Goal: Task Accomplishment & Management: Complete application form

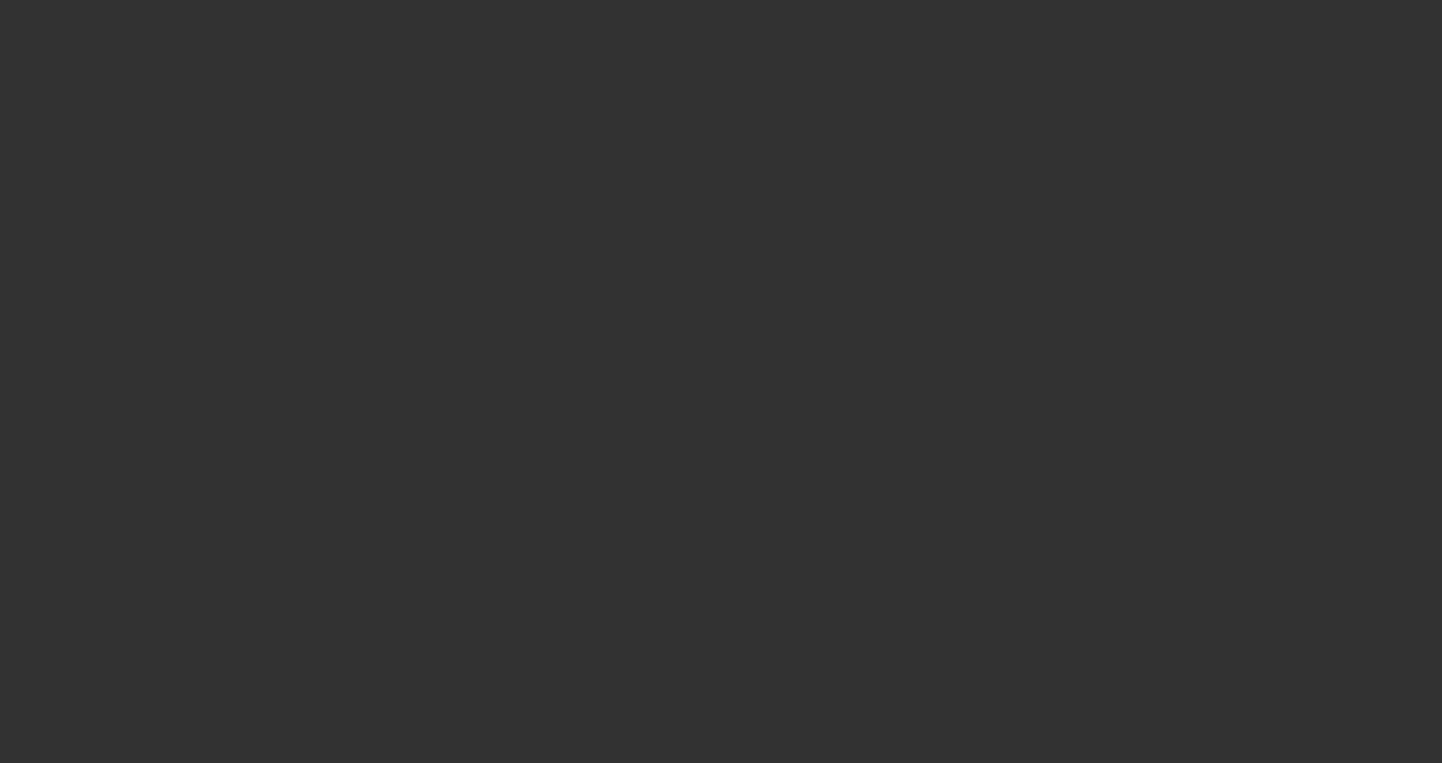
select select "4"
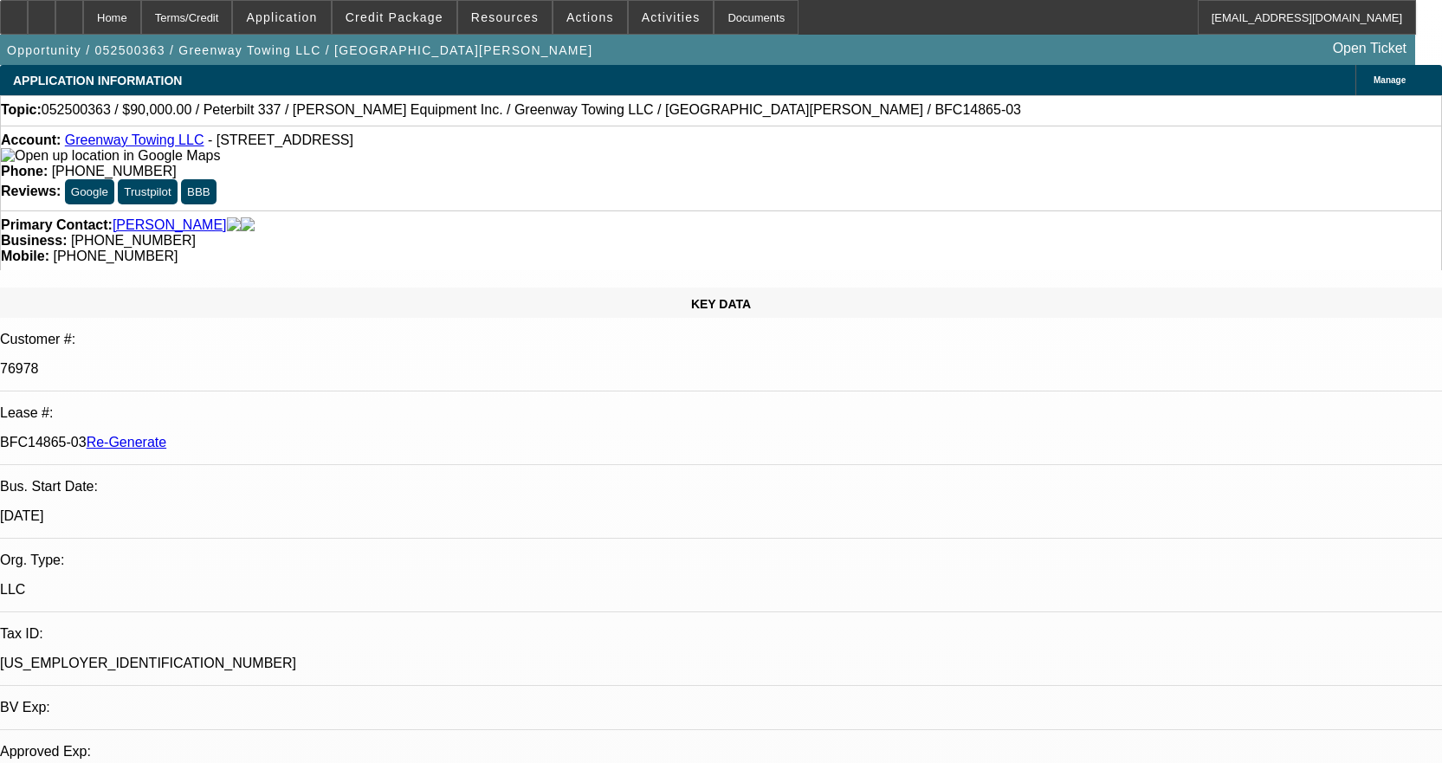
select select "0"
select select "0.1"
select select "4"
click at [714, 14] on div "Documents" at bounding box center [756, 17] width 85 height 35
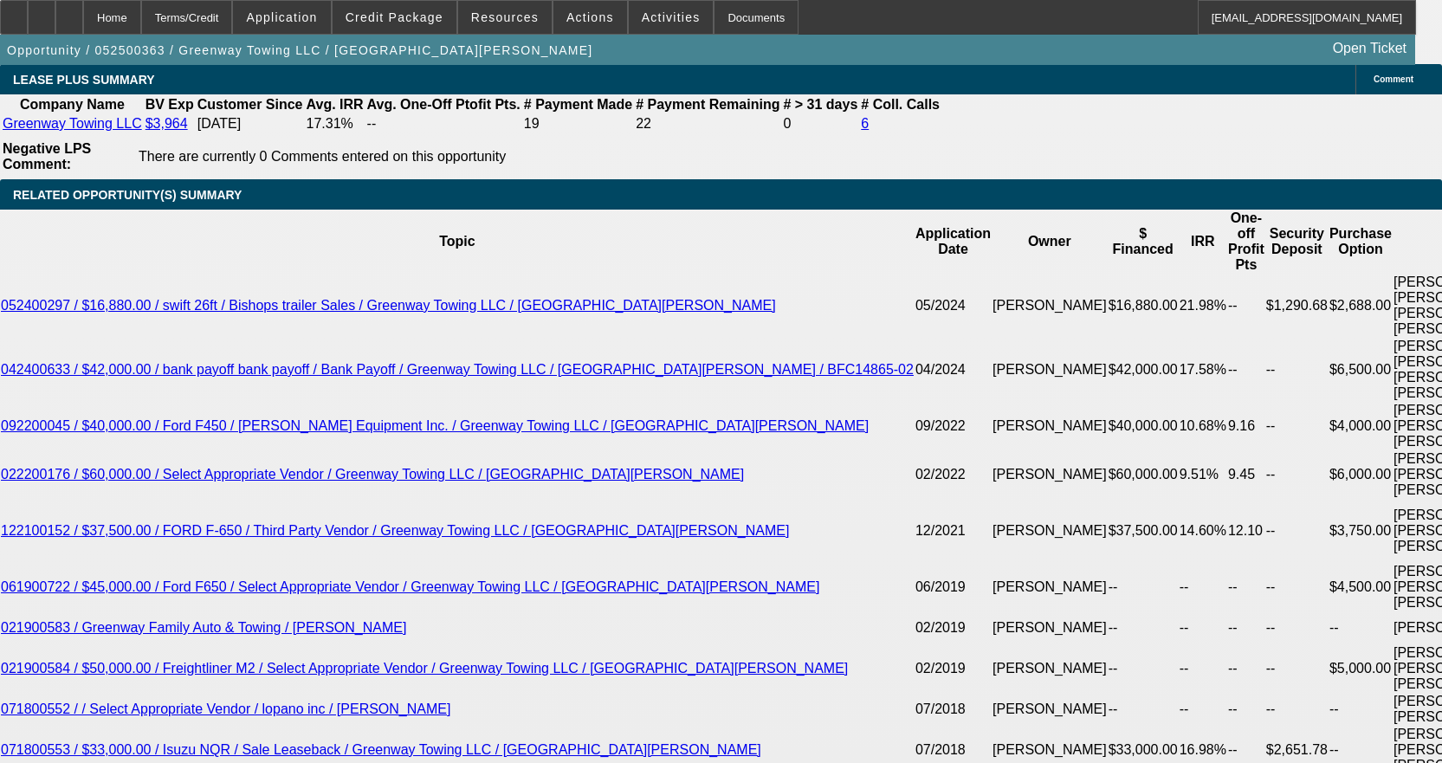
scroll to position [3292, 0]
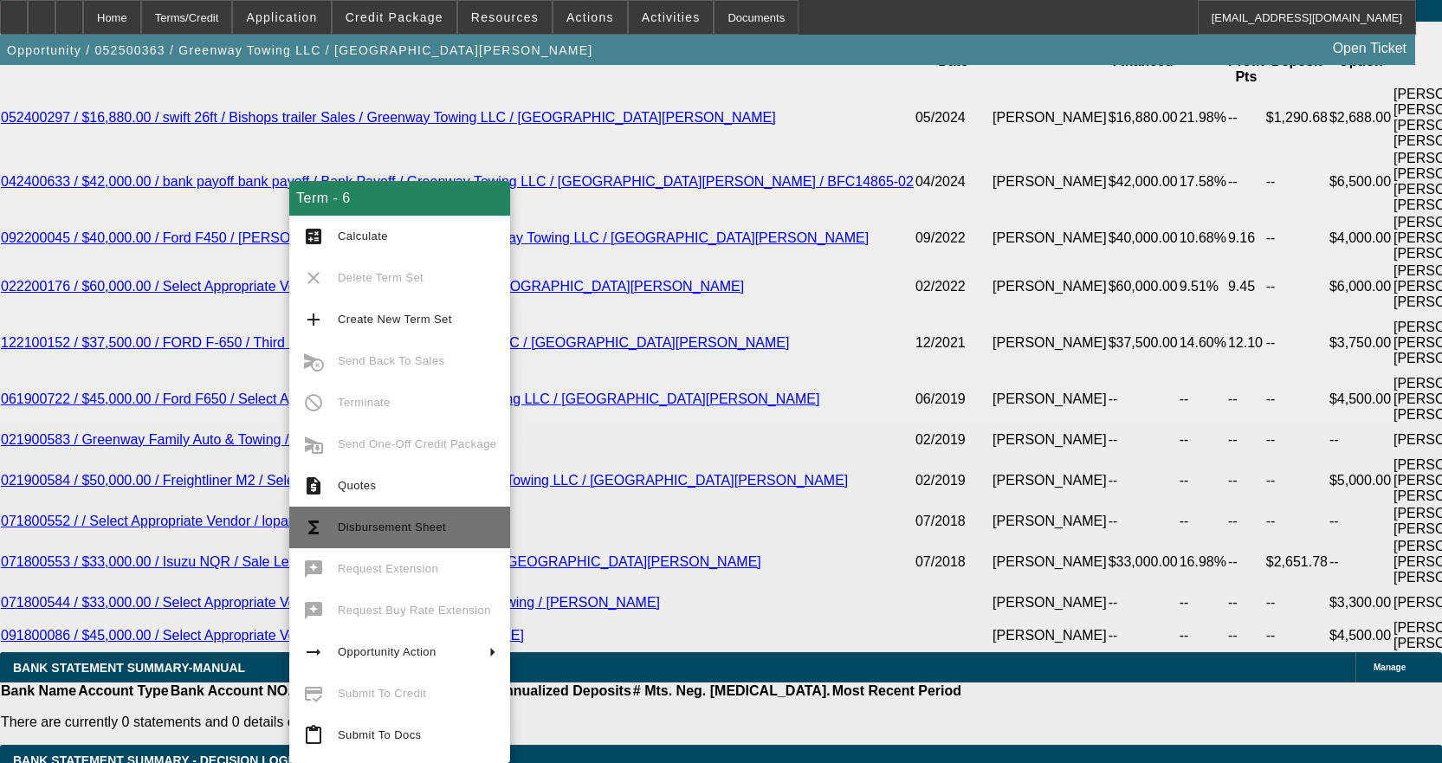
click at [418, 517] on span "Disbursement Sheet" at bounding box center [417, 527] width 159 height 21
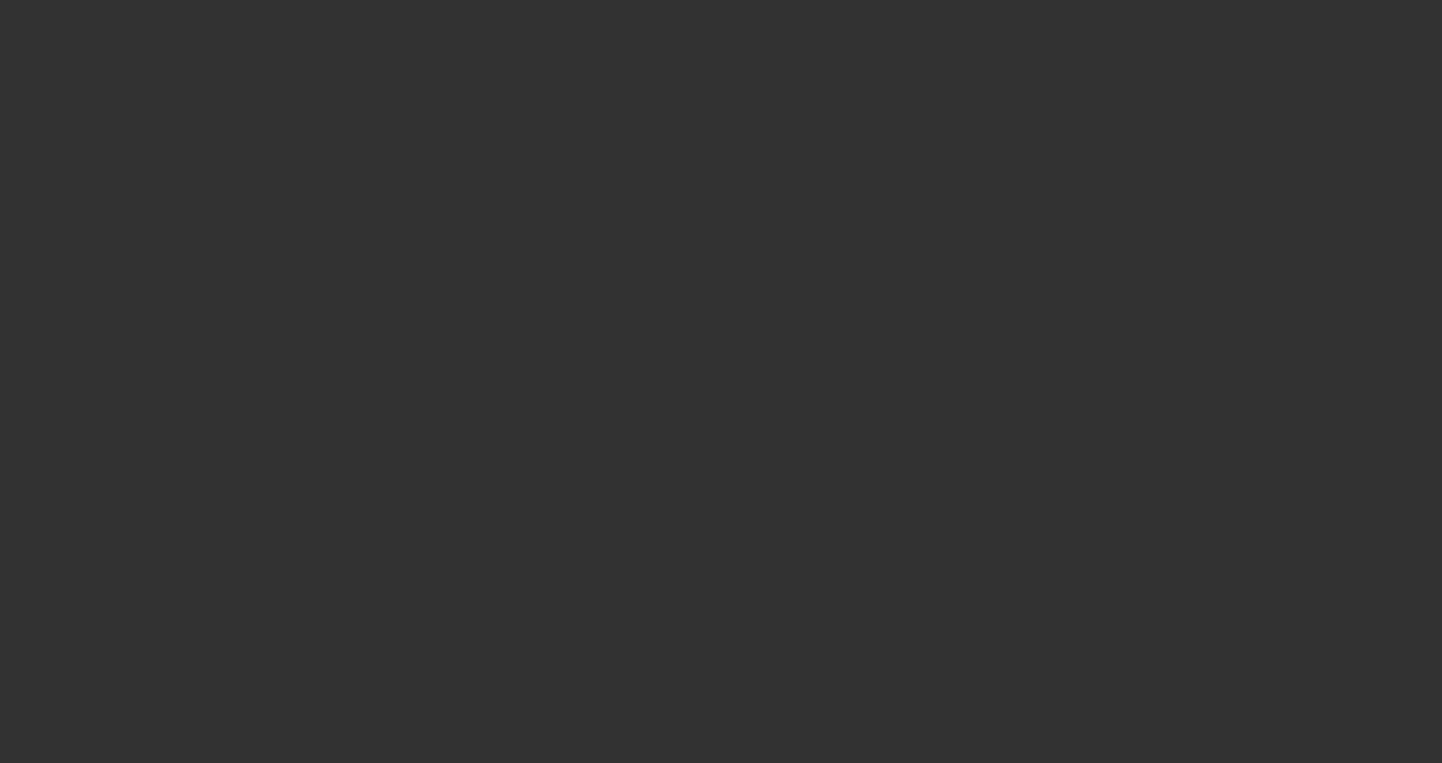
radio input "true"
type input "12"
type input "$25,000.00"
type input "$2,500.00"
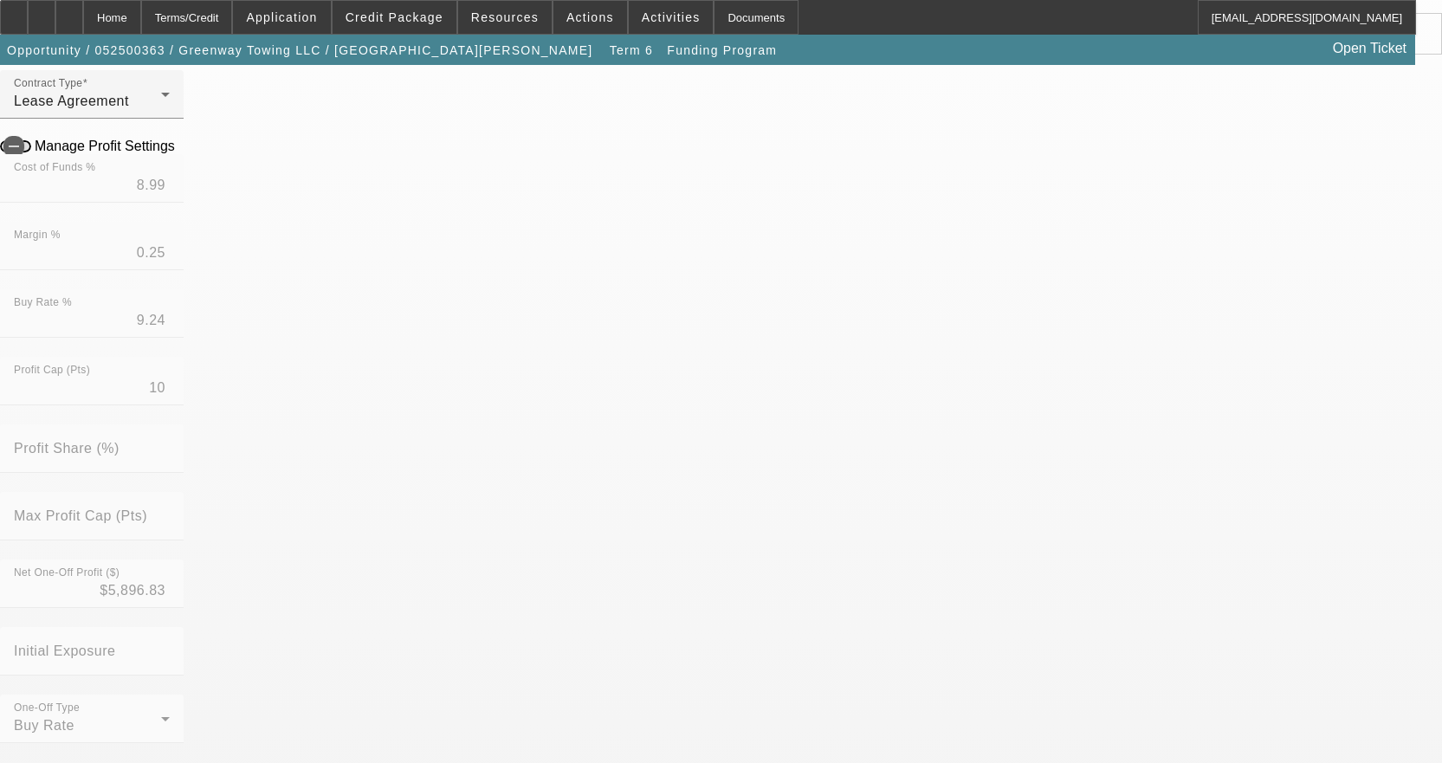
scroll to position [260, 0]
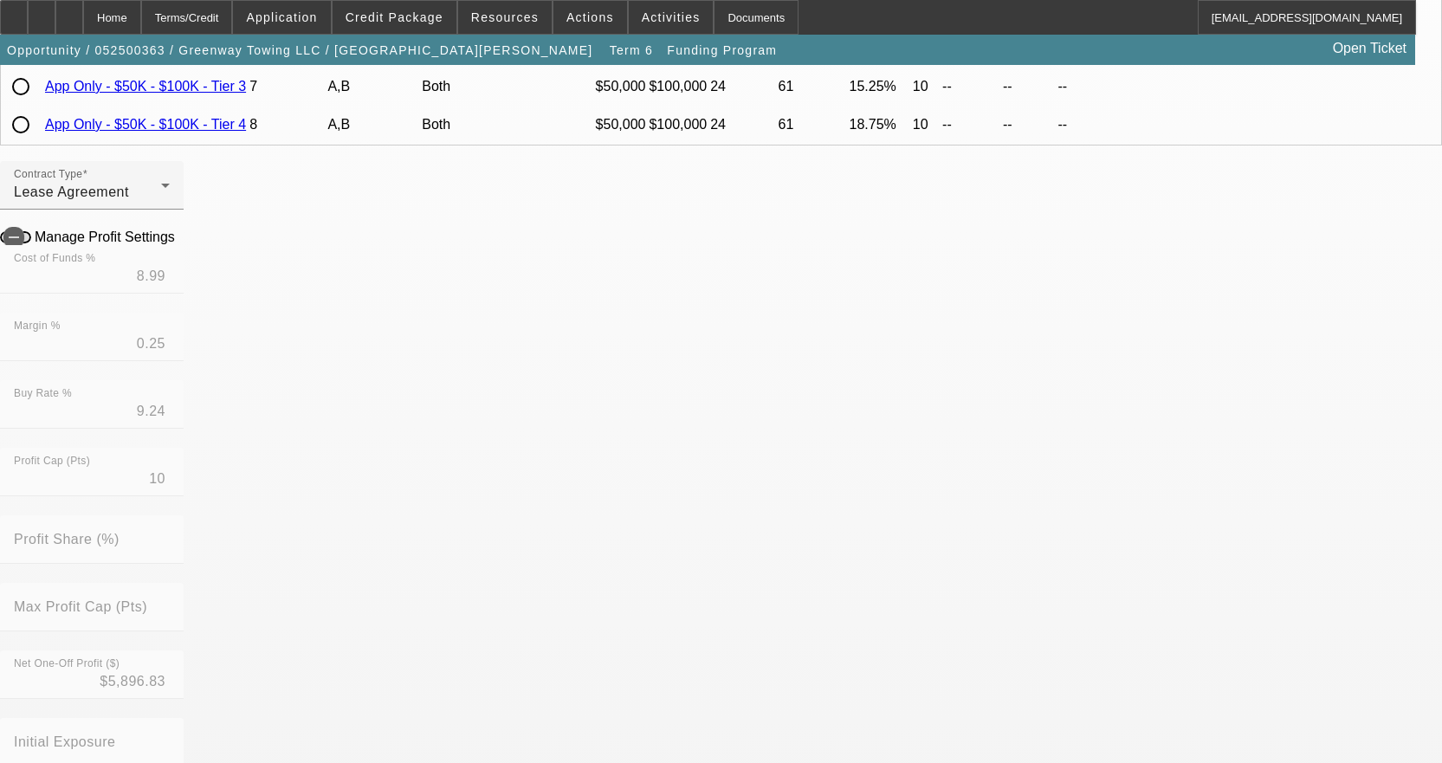
click at [879, 504] on div at bounding box center [721, 381] width 1442 height 763
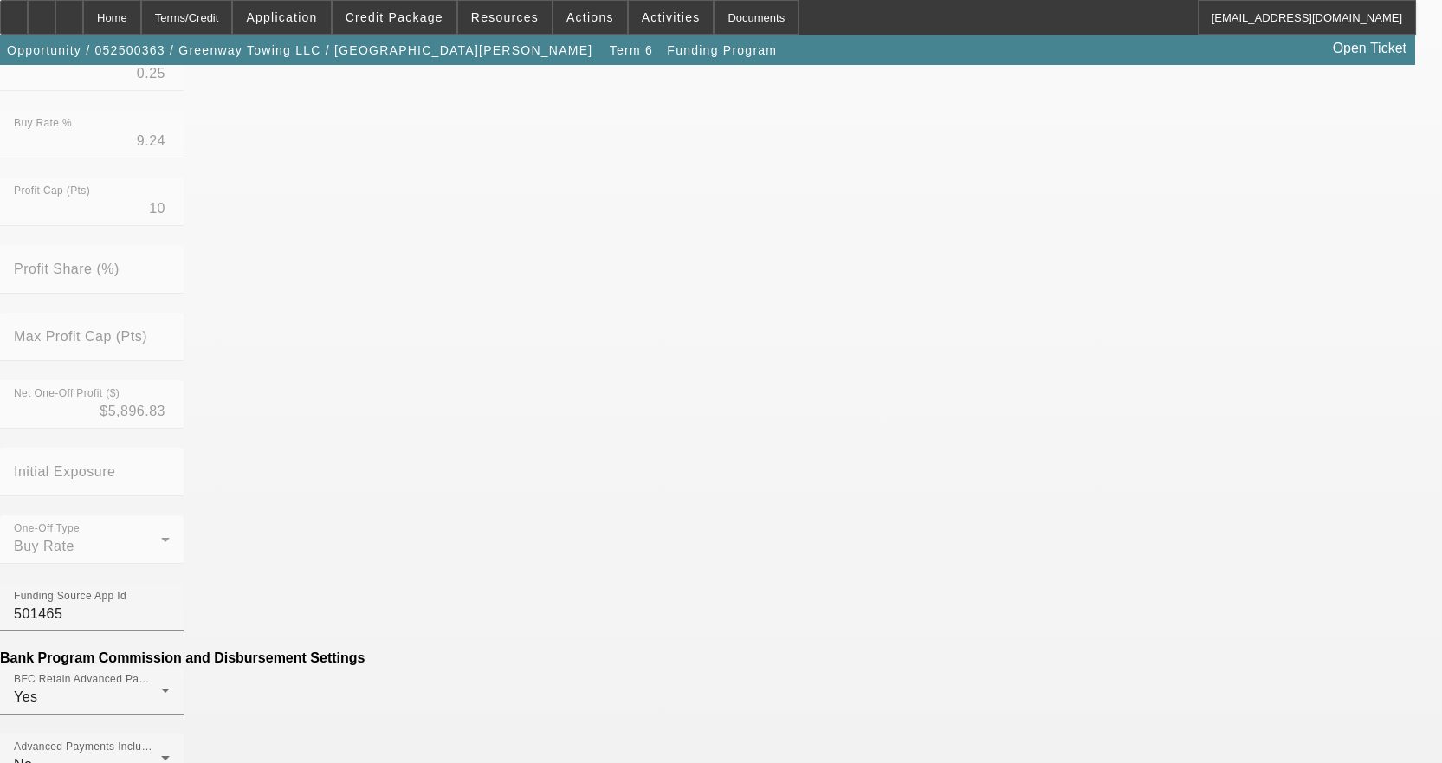
scroll to position [606, 0]
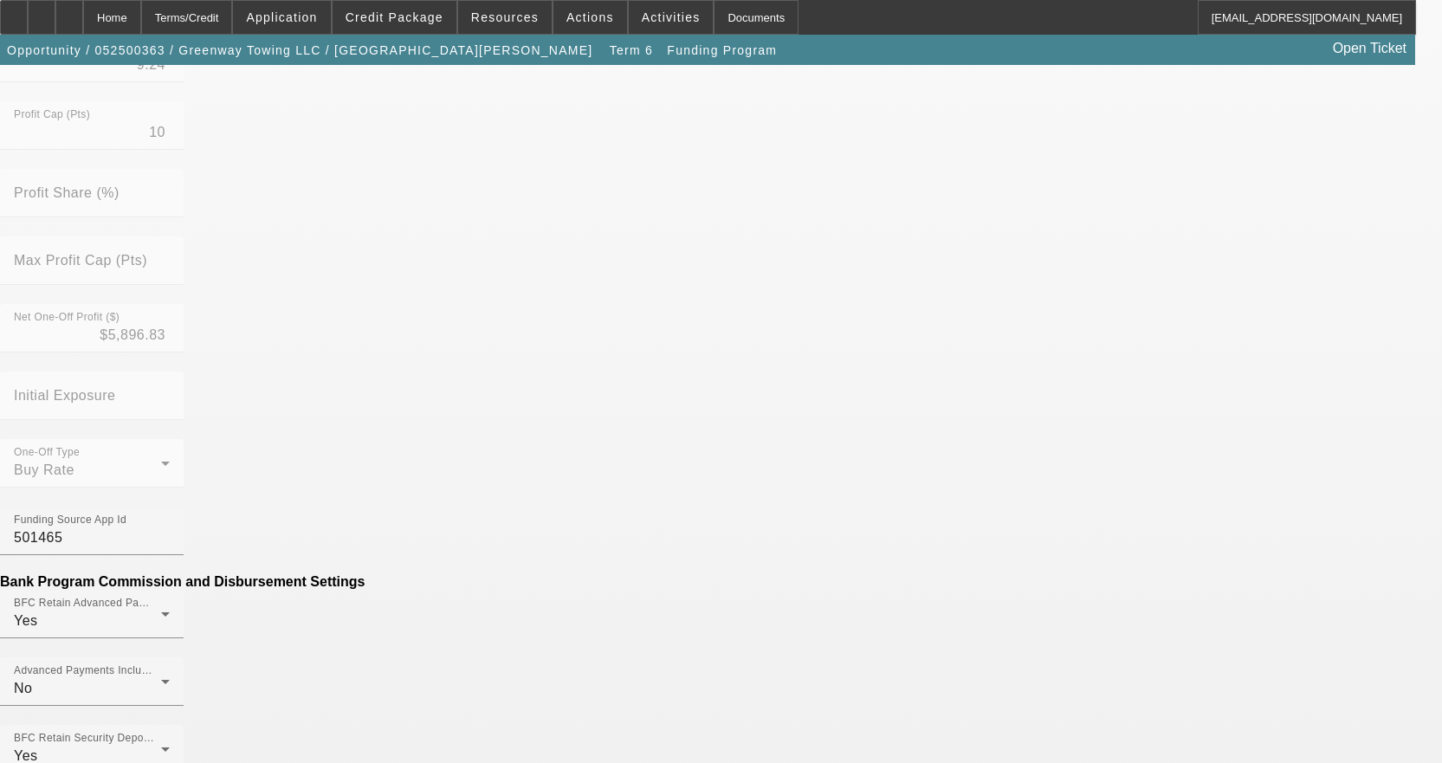
click at [547, 450] on mat-option "No" at bounding box center [595, 452] width 227 height 42
drag, startPoint x: 370, startPoint y: 568, endPoint x: 434, endPoint y: 569, distance: 64.1
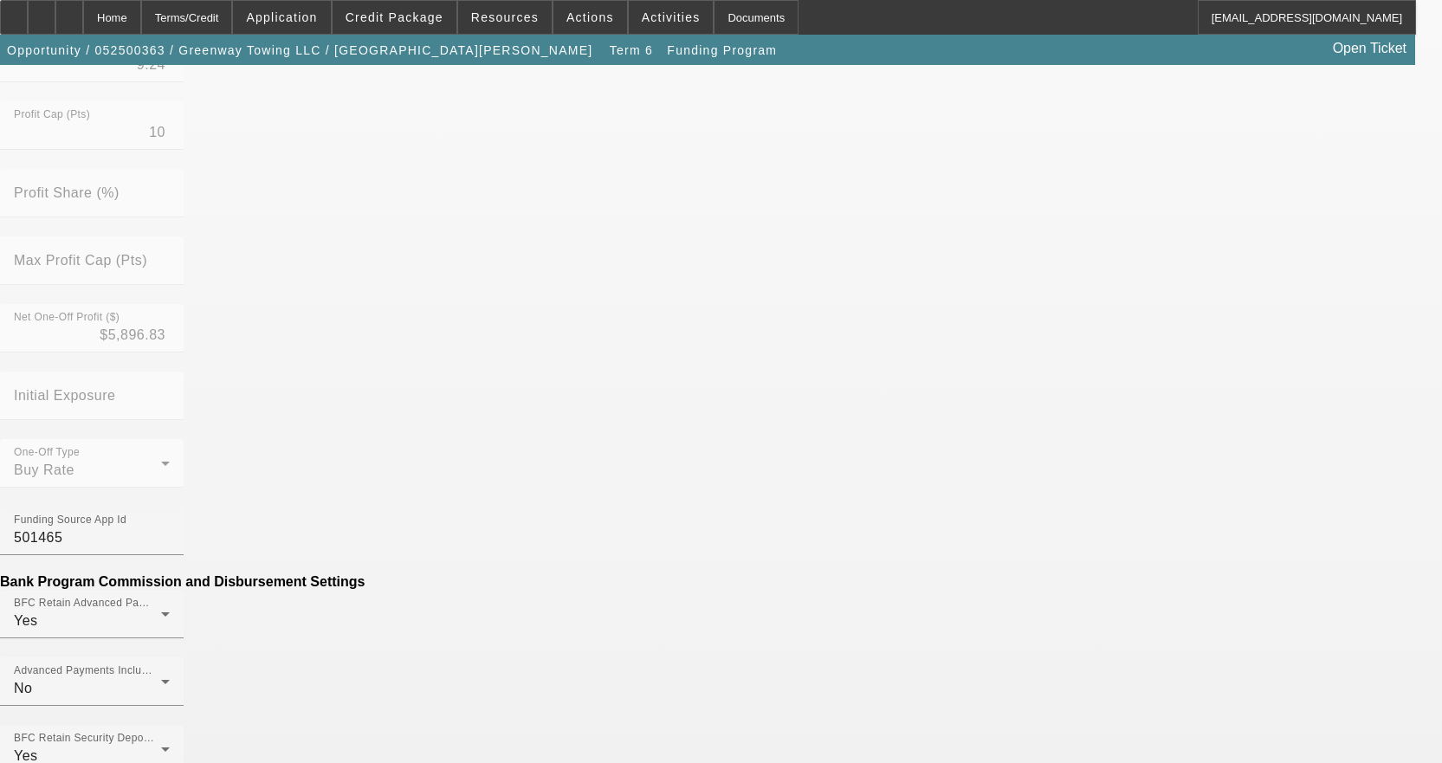
type input "($179.15)"
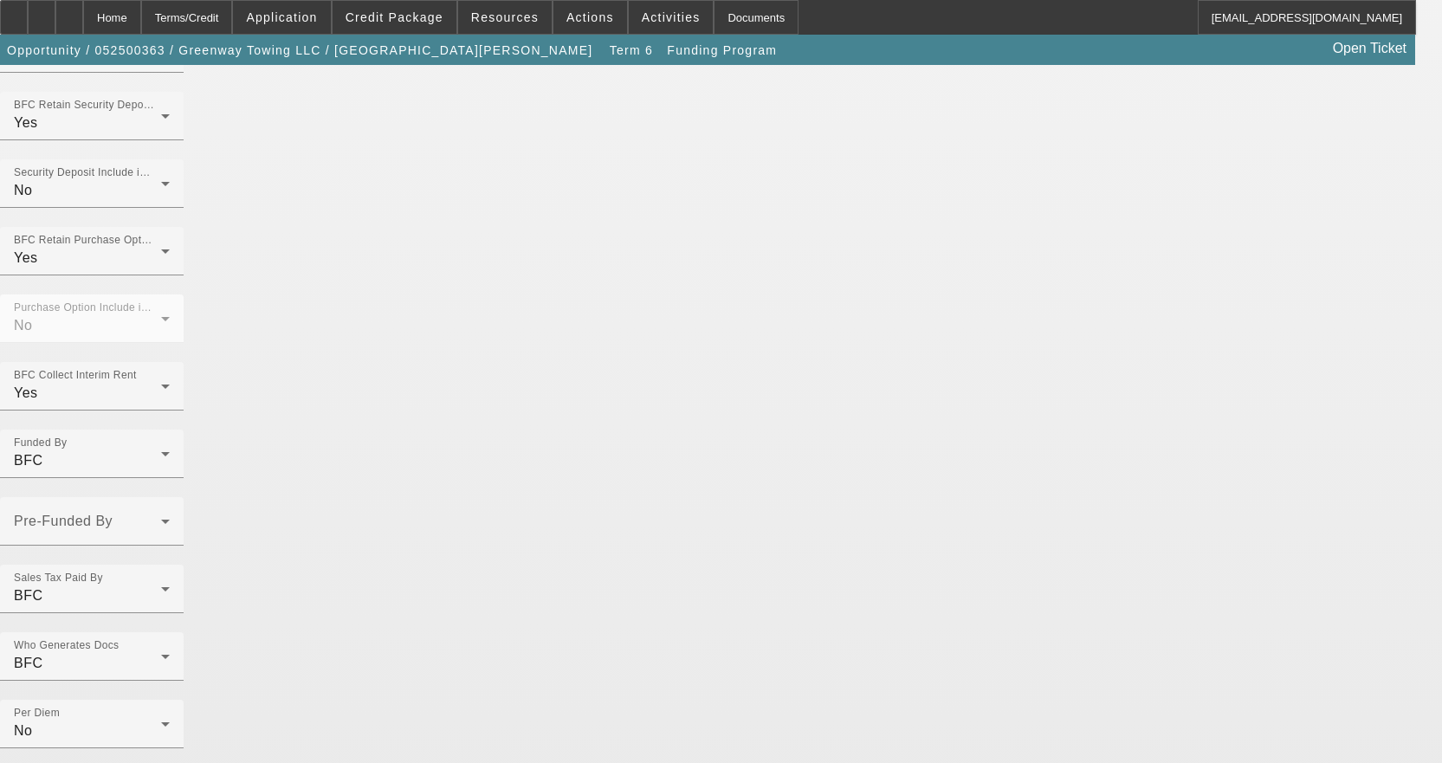
scroll to position [1250, 0]
type input "Per-Diem"
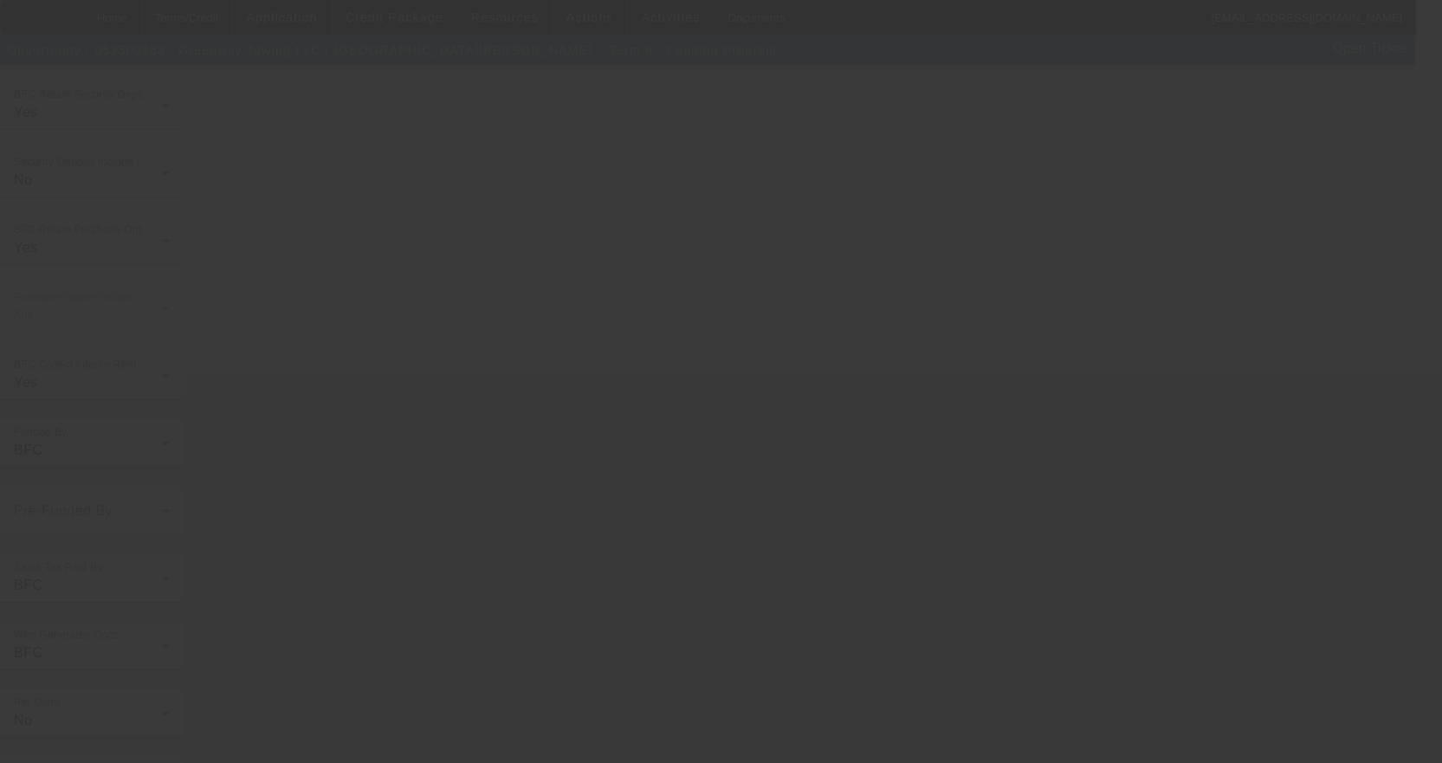
radio input "false"
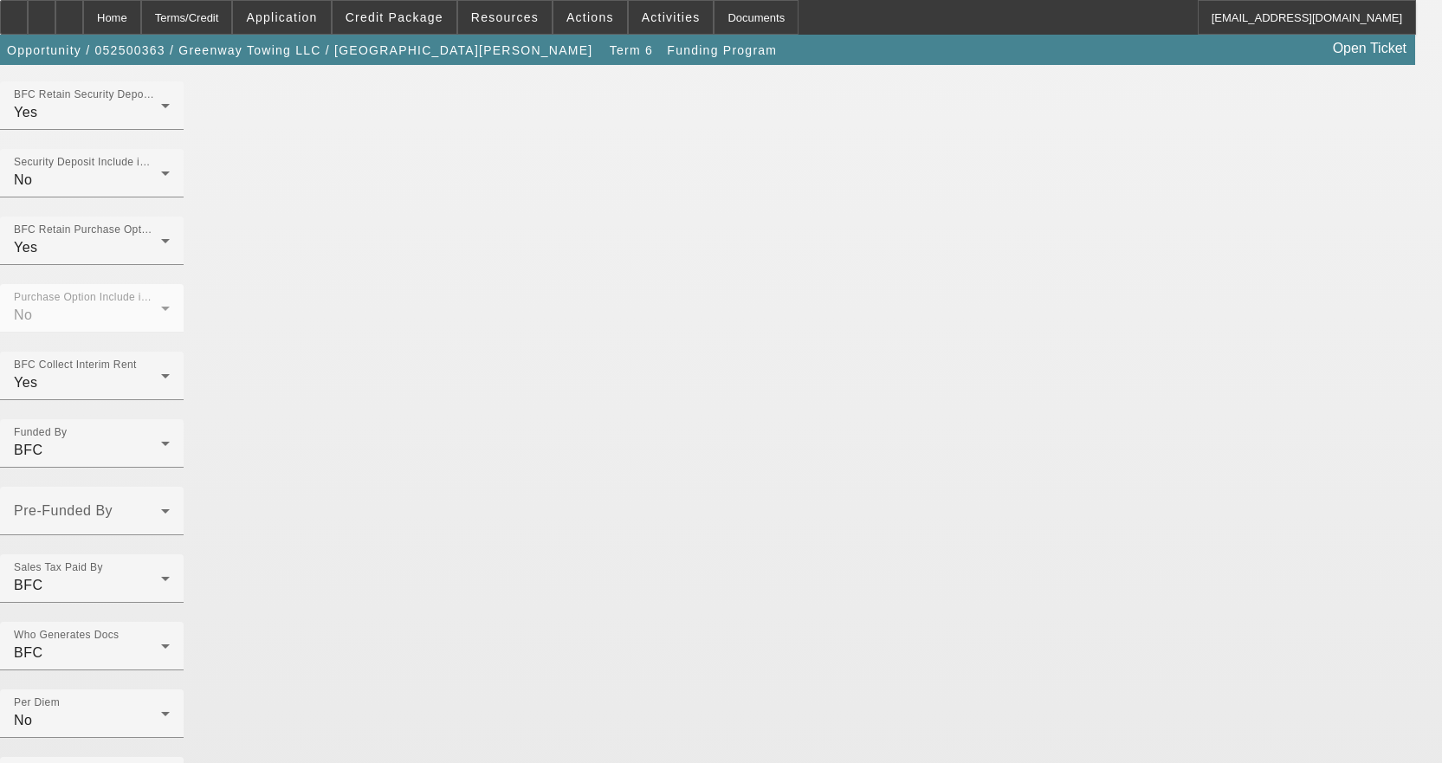
scroll to position [0, 0]
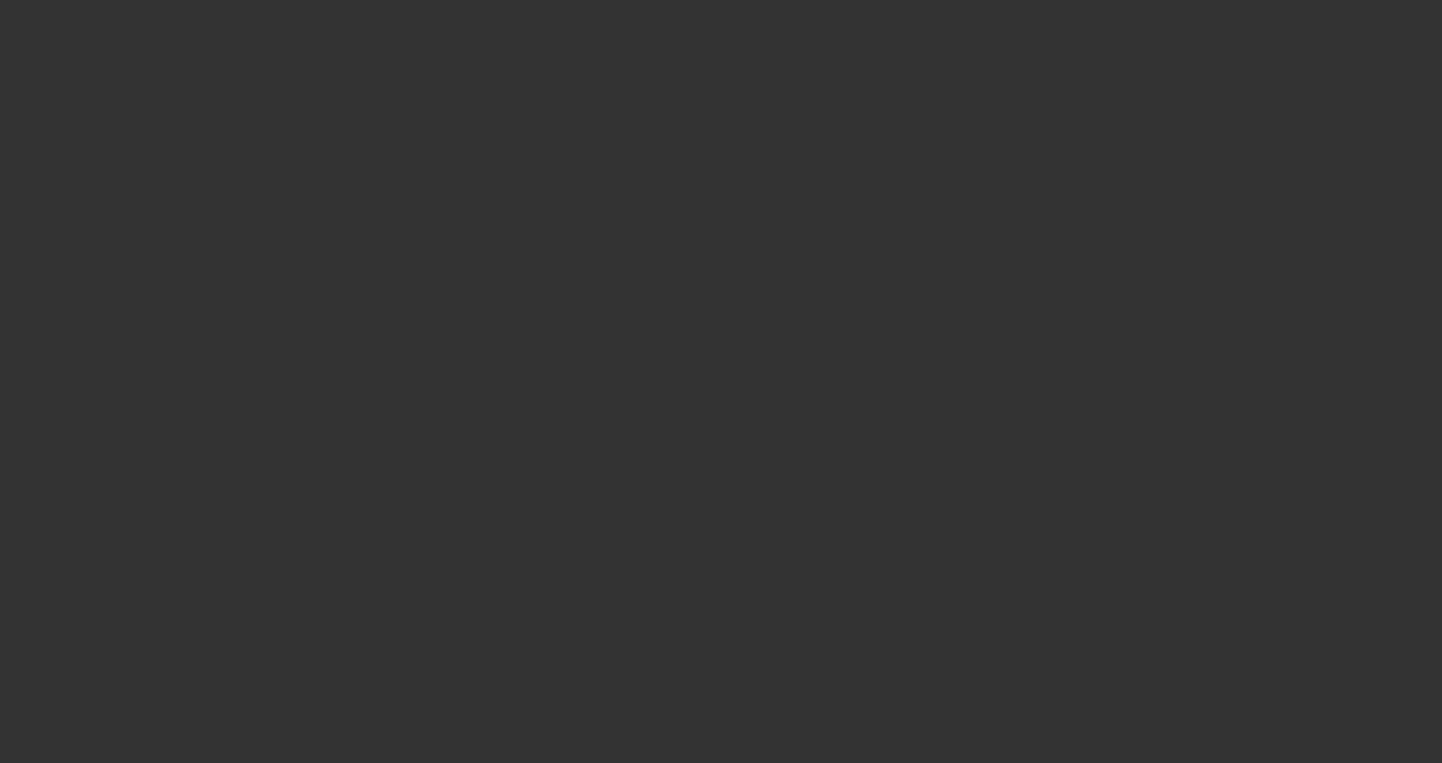
radio input "true"
type input "12"
type input "$25,000.00"
type input "$2,500.00"
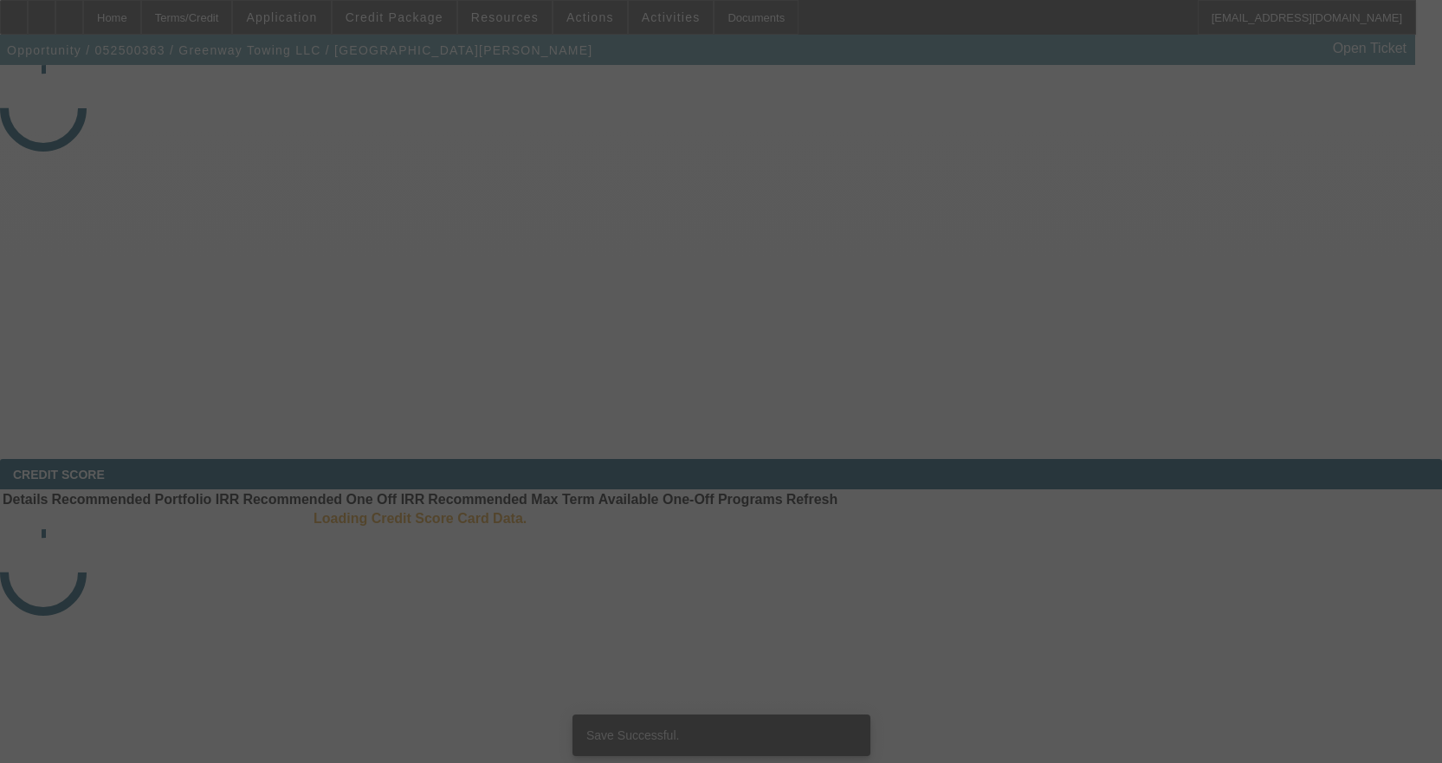
select select "4"
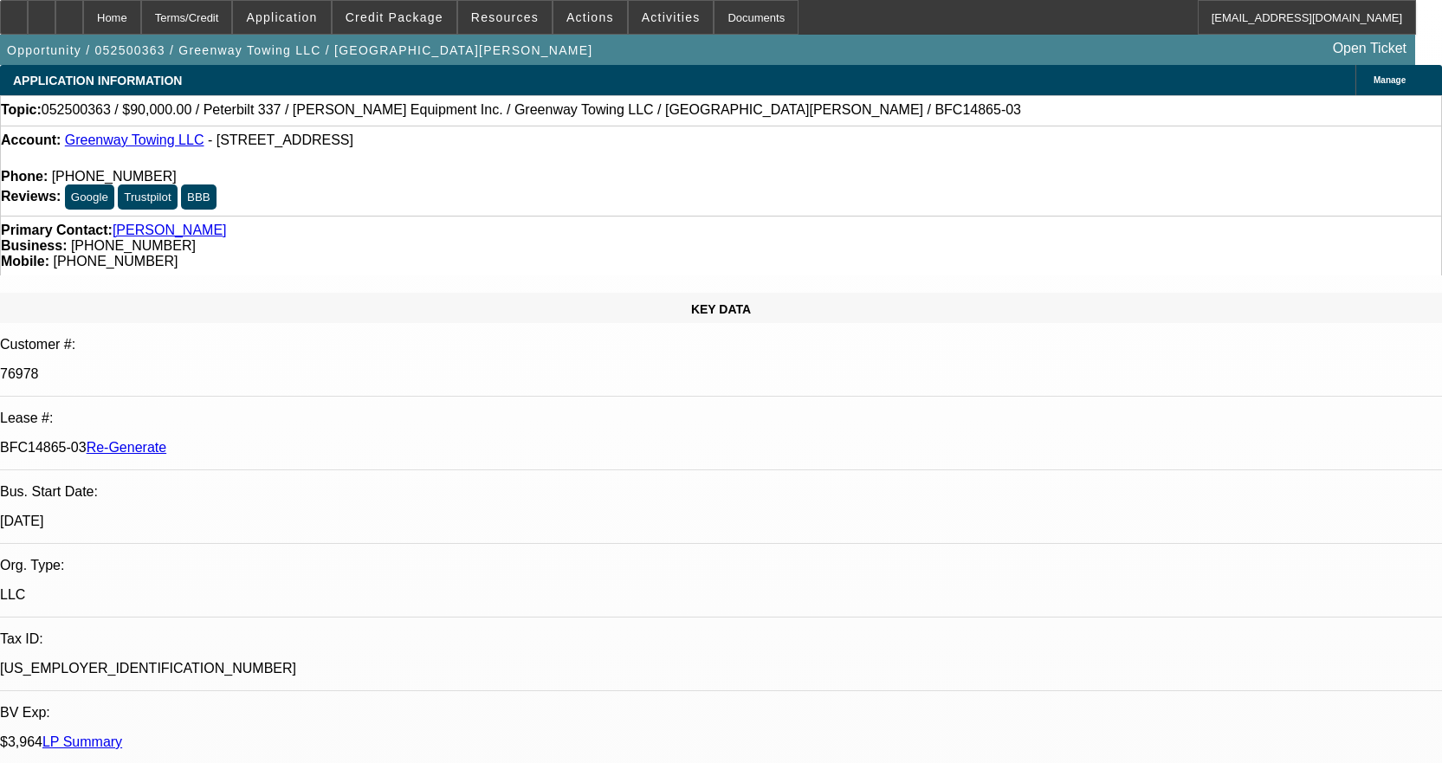
select select "0"
select select "0.1"
select select "4"
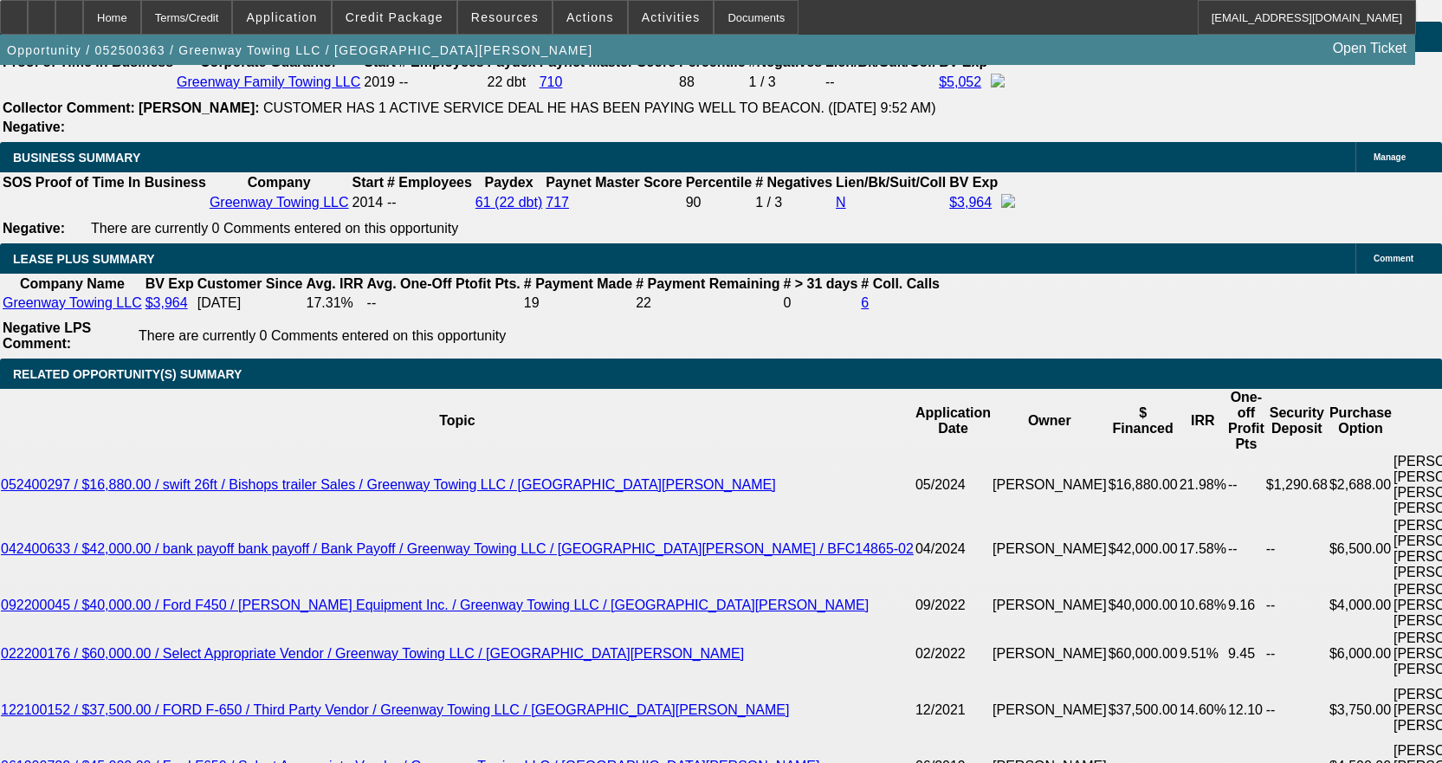
scroll to position [2945, 0]
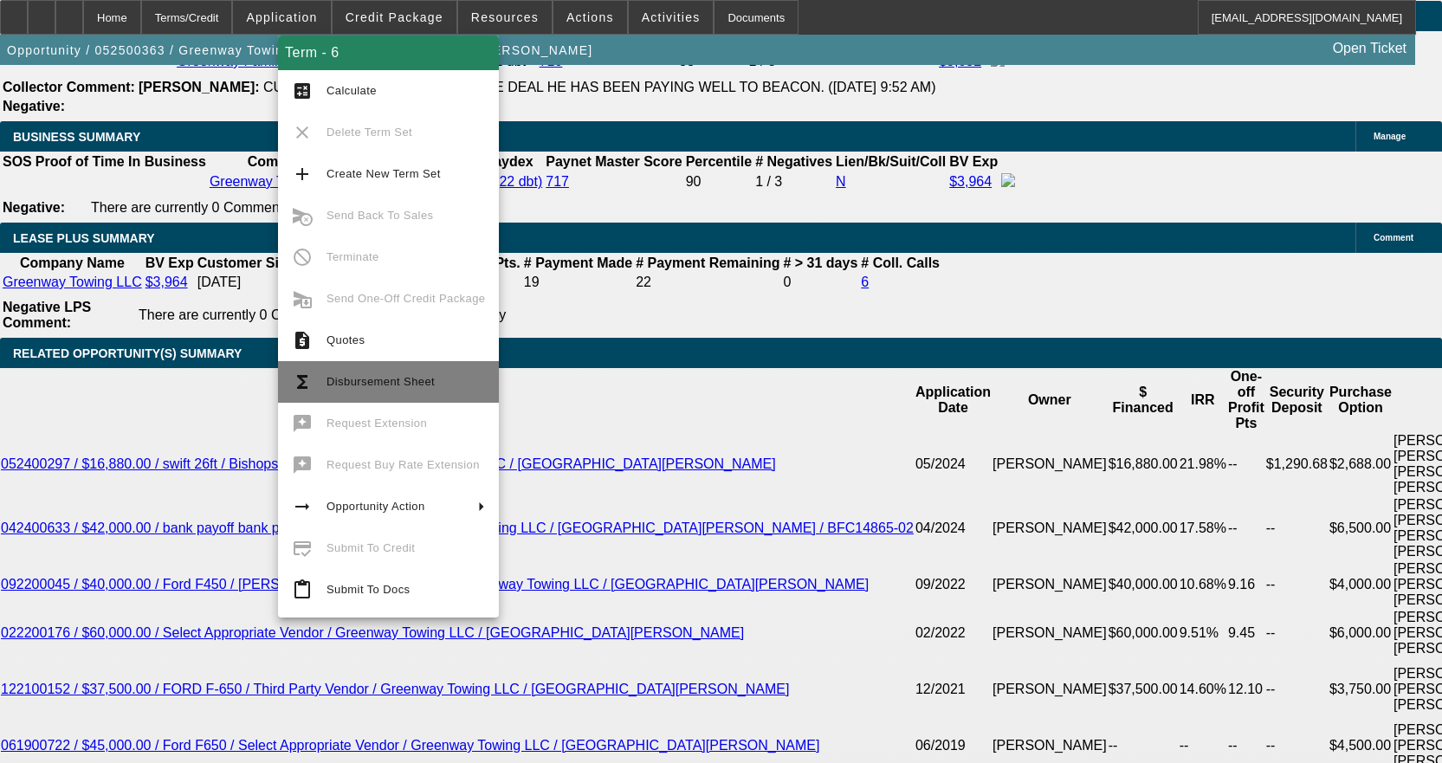
click at [362, 382] on span "Disbursement Sheet" at bounding box center [381, 381] width 108 height 13
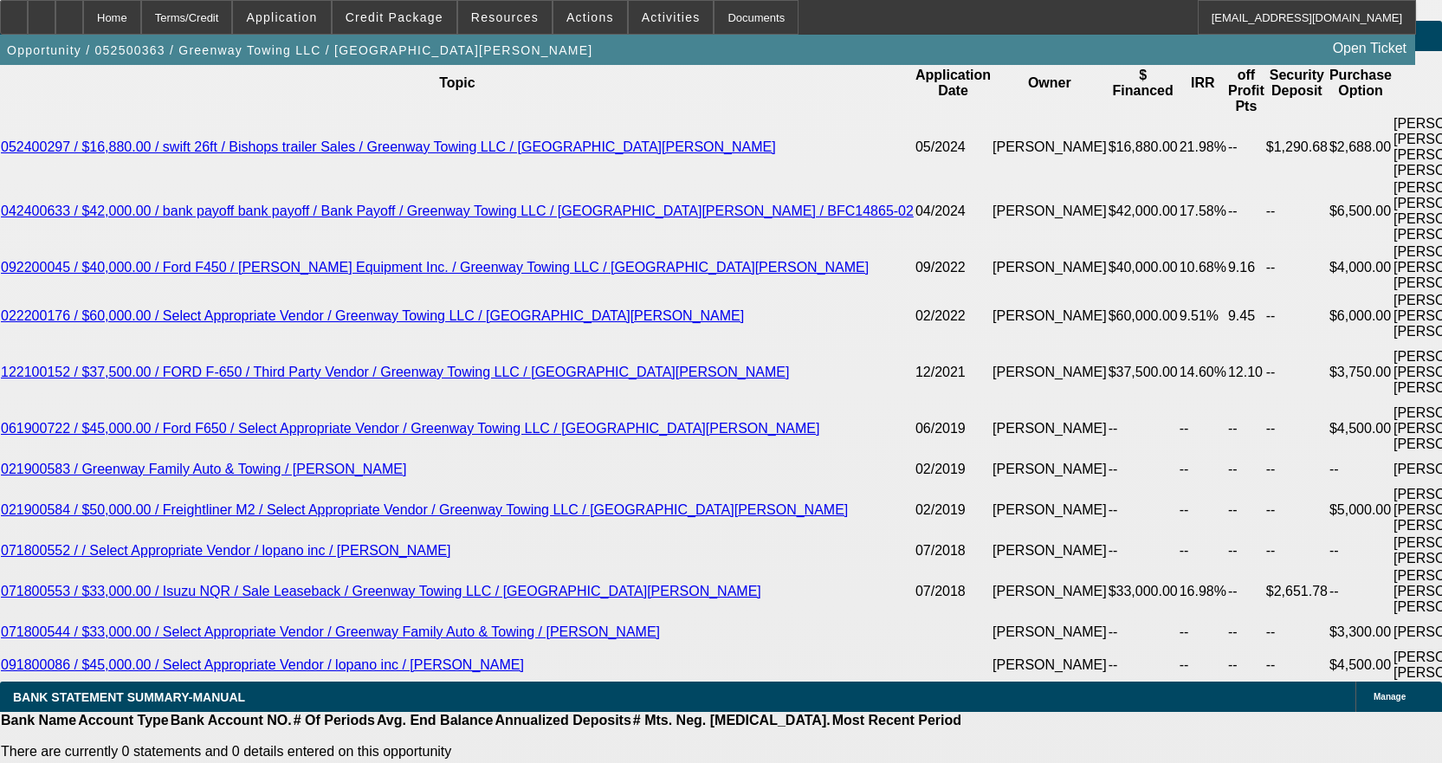
scroll to position [3292, 0]
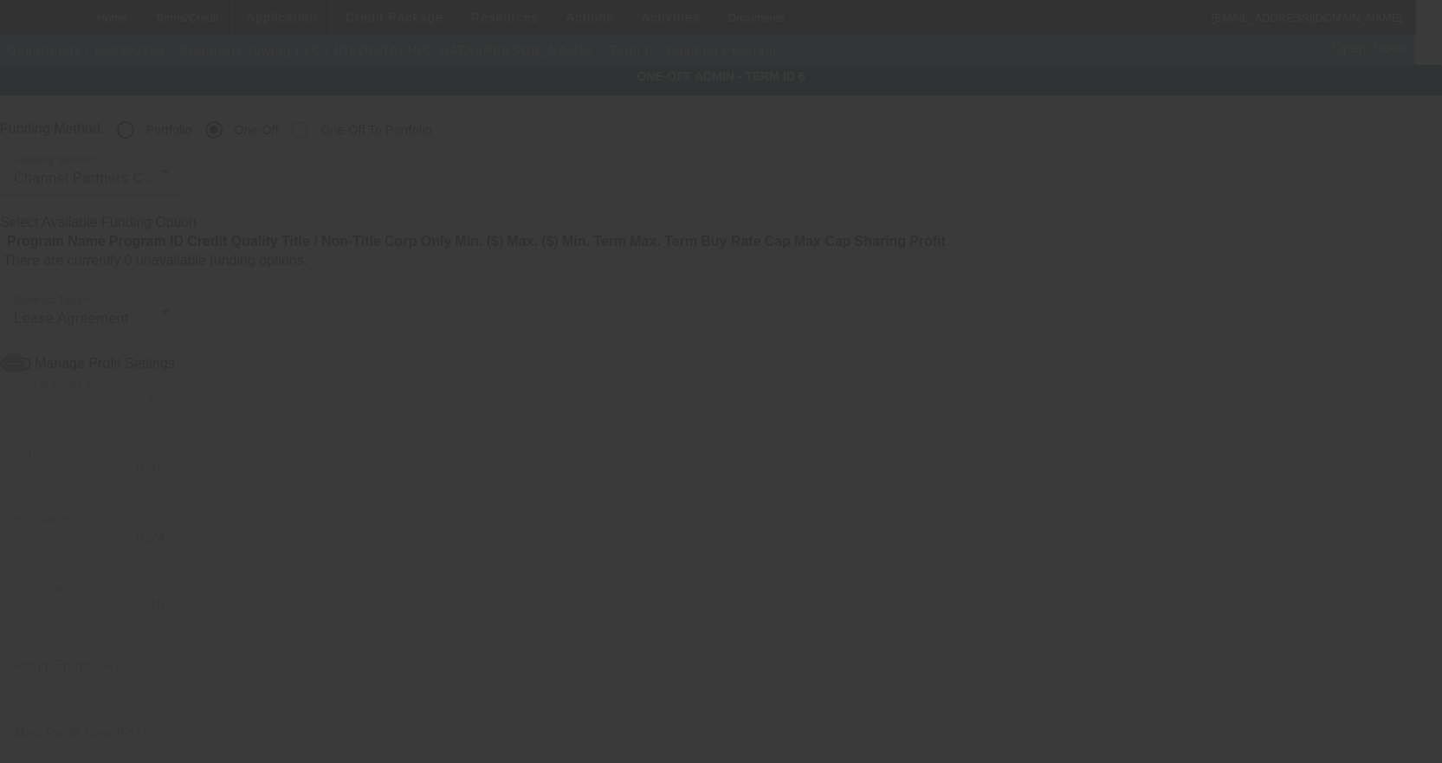
radio input "true"
type input "12"
type input "$25,000.00"
type input "$2,500.00"
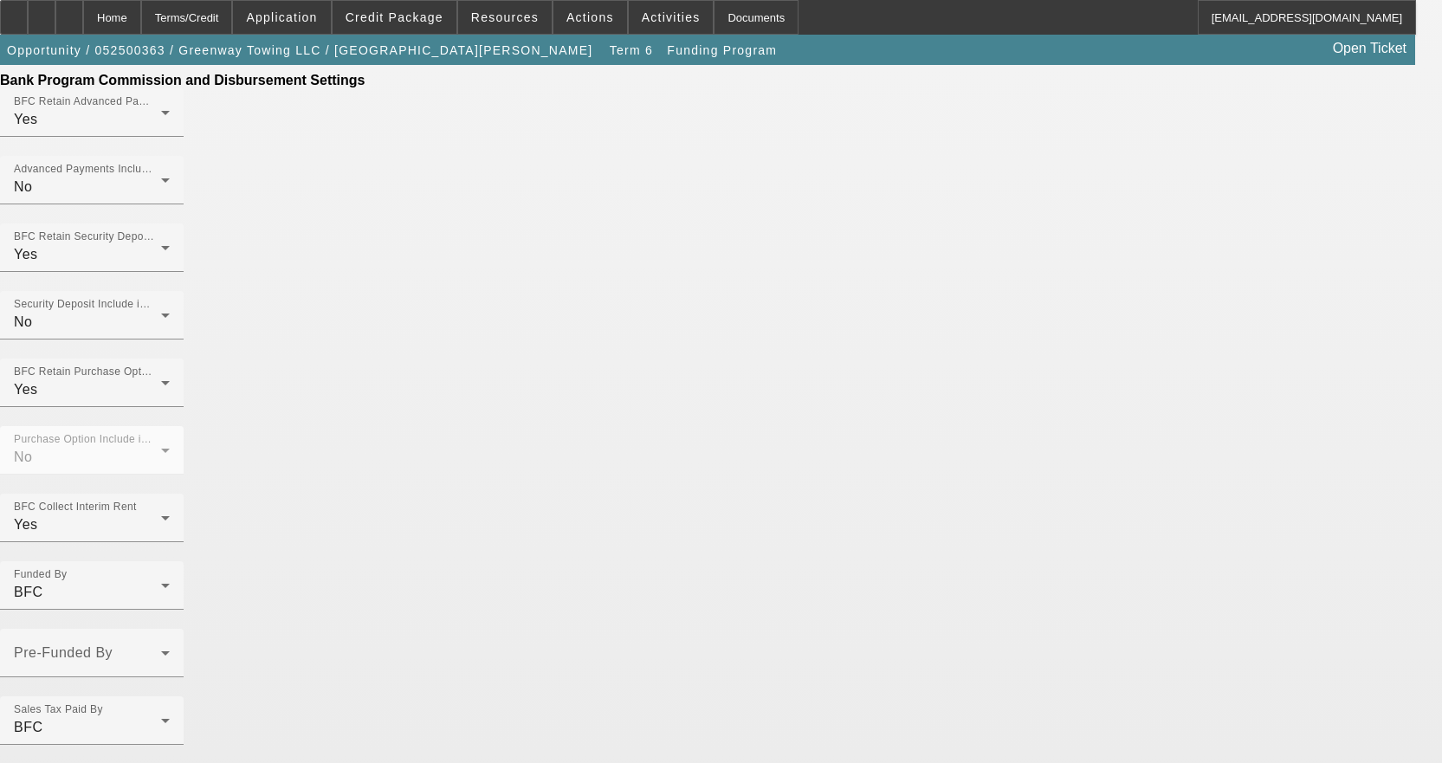
scroll to position [1171, 0]
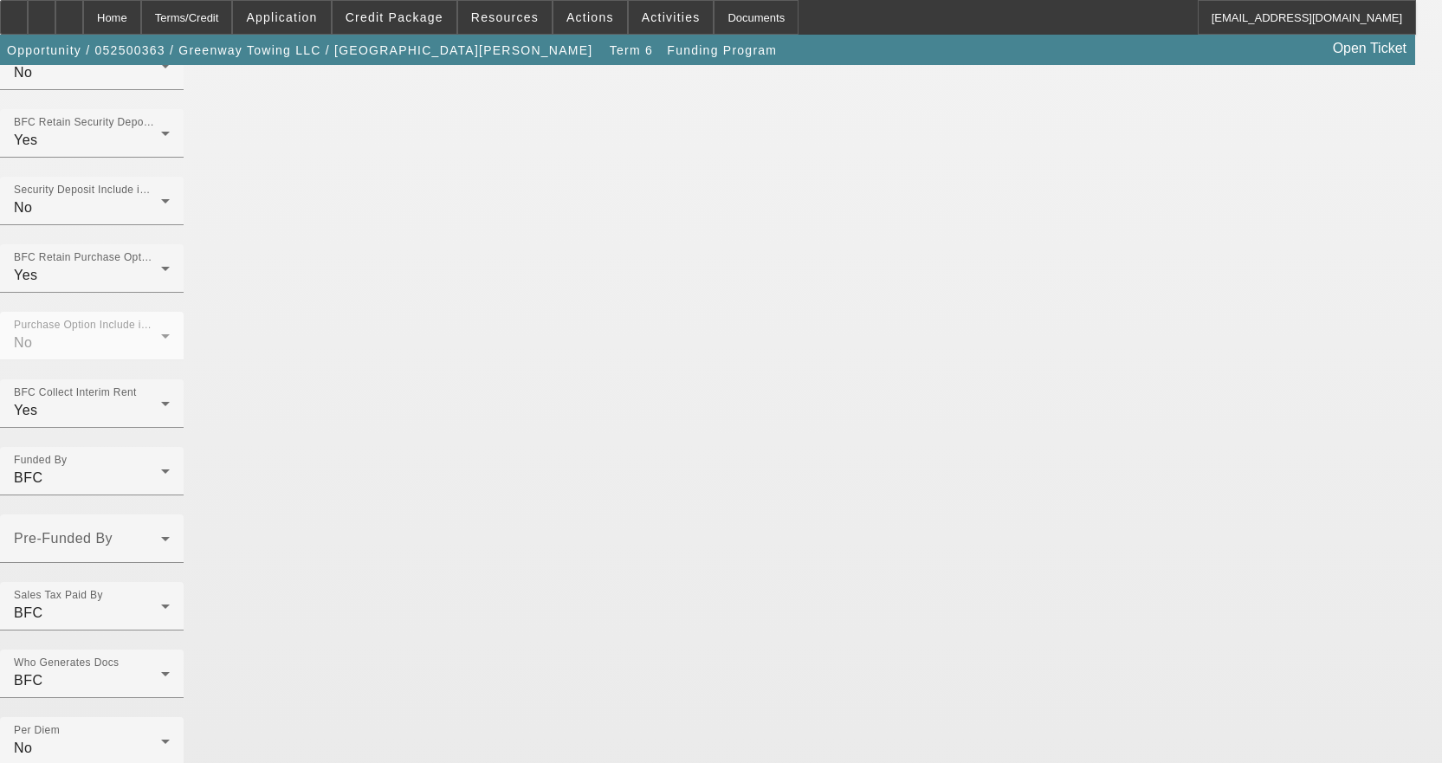
scroll to position [1250, 0]
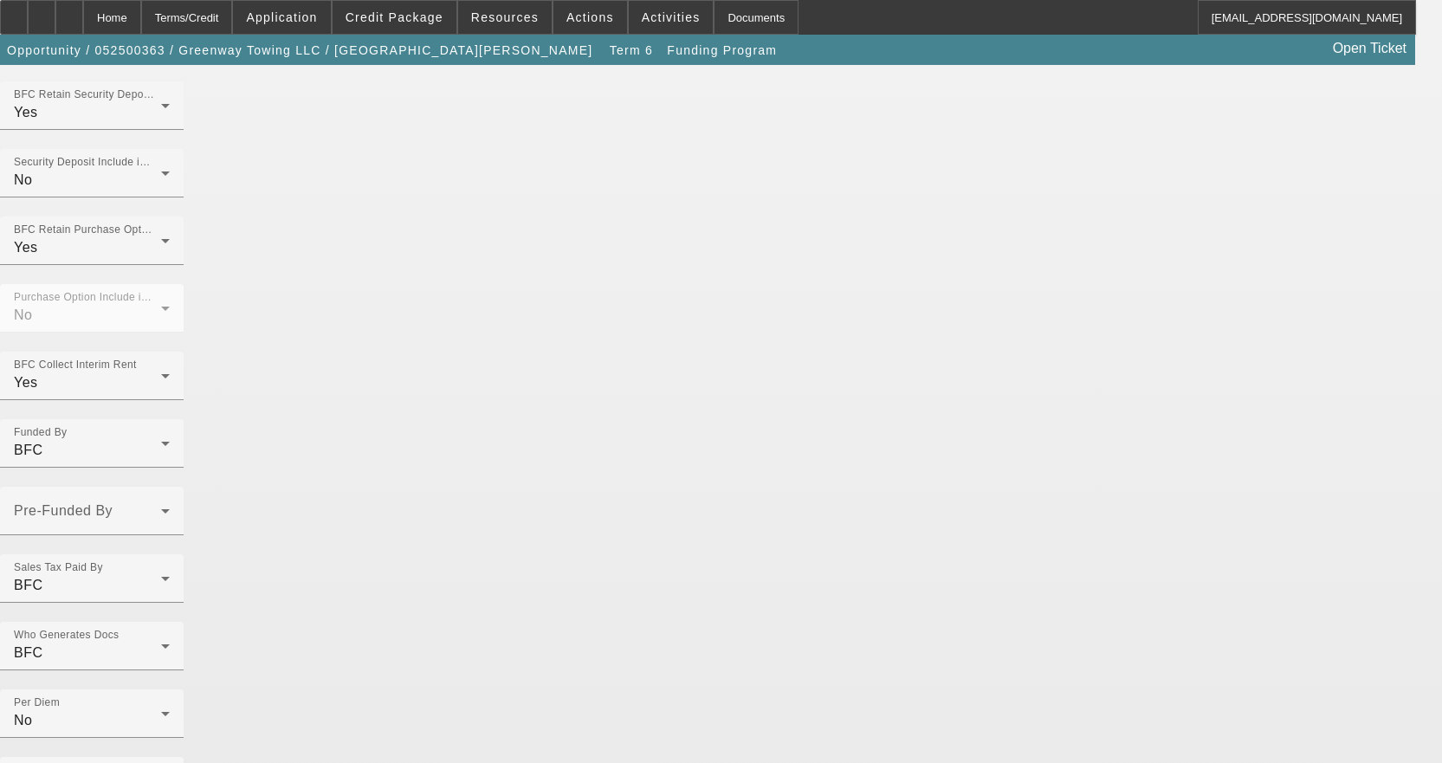
radio input "false"
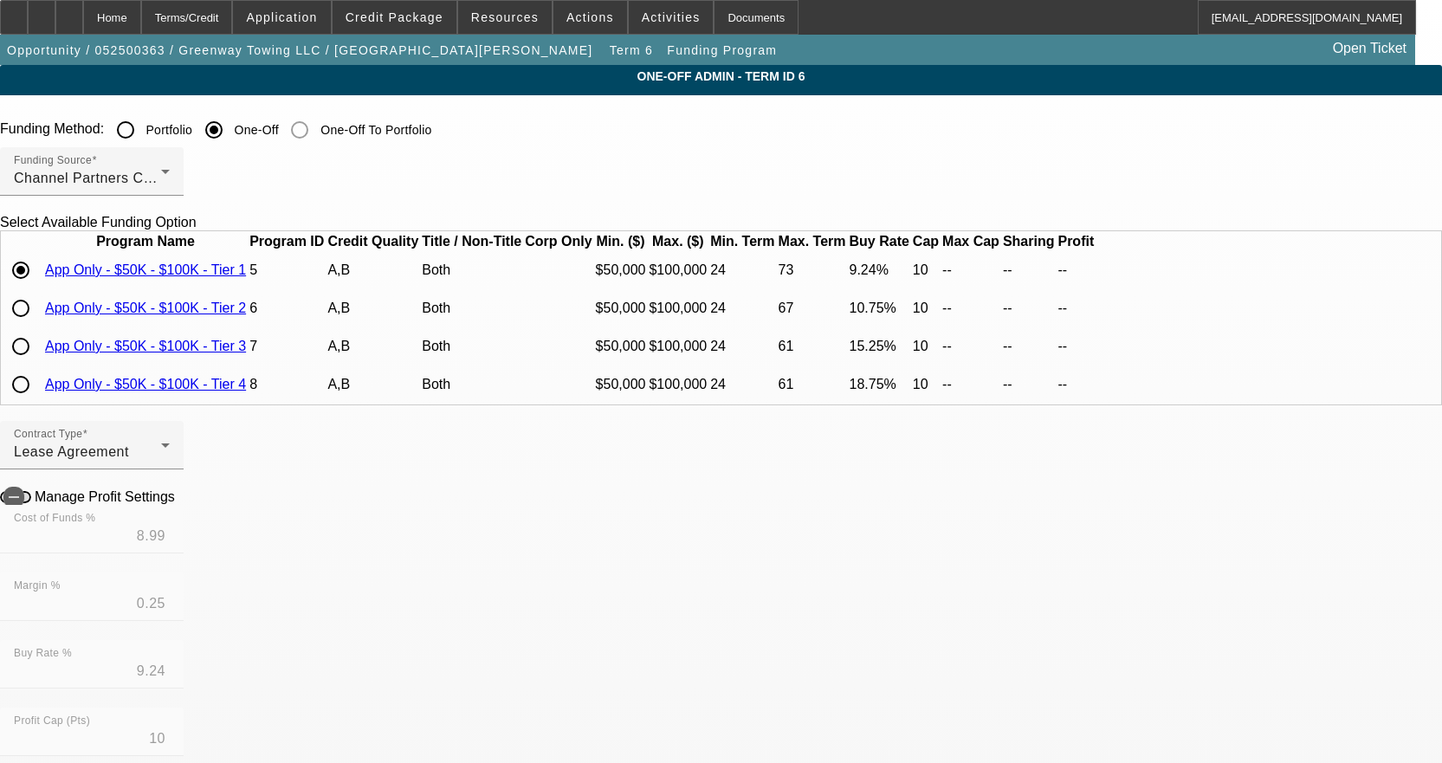
radio input "true"
type input "12"
type input "$25,000.00"
type input "$2,500.00"
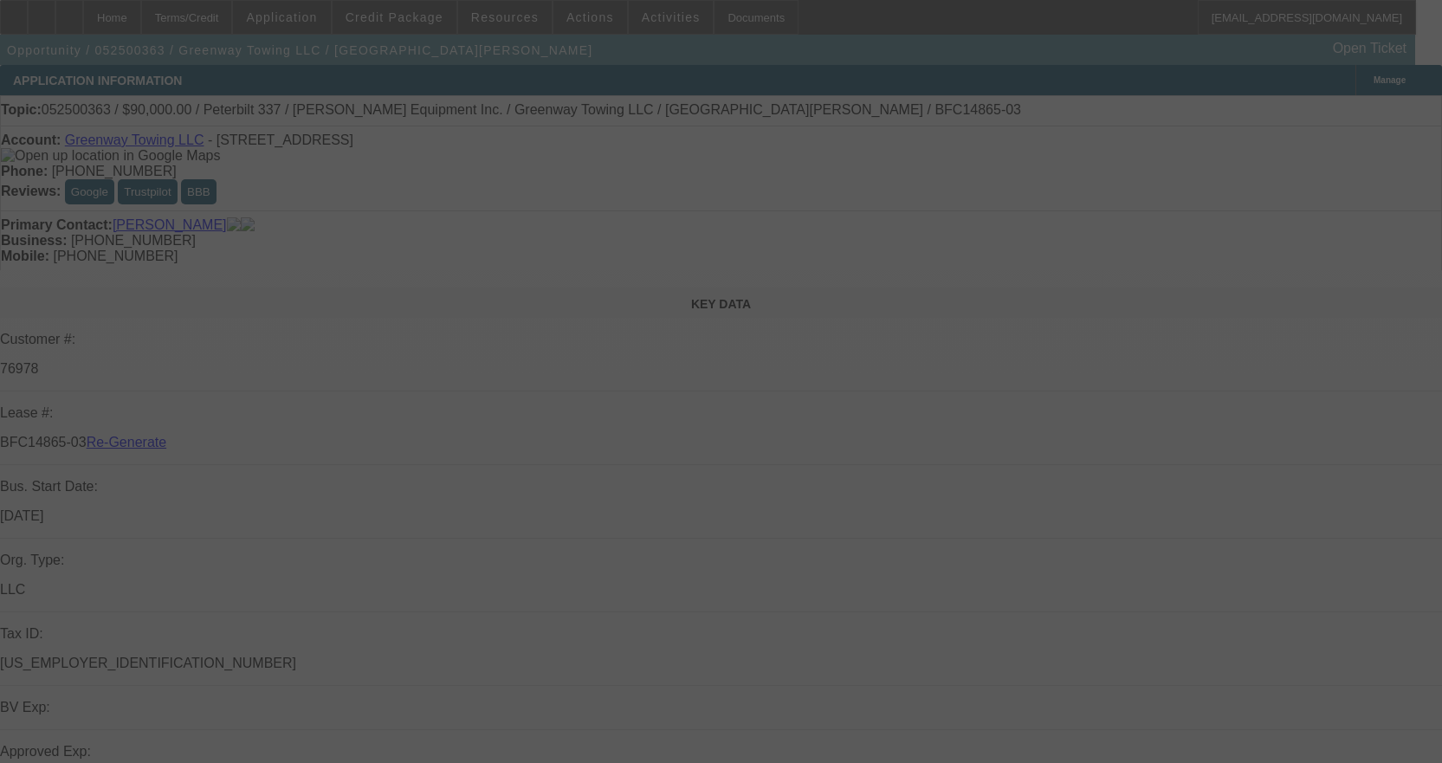
select select "4"
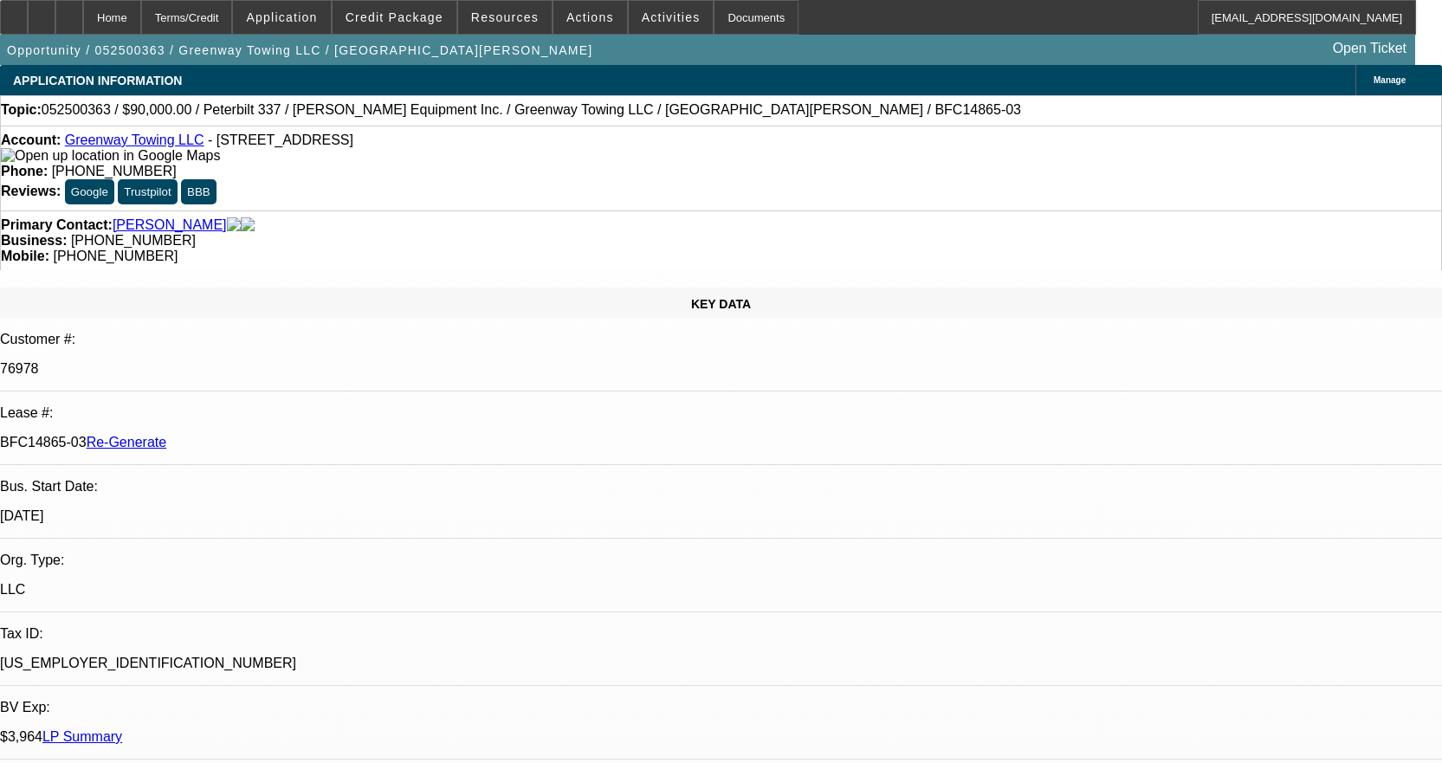
select select "0"
select select "0.1"
select select "4"
click at [736, 24] on div "Documents" at bounding box center [756, 17] width 85 height 35
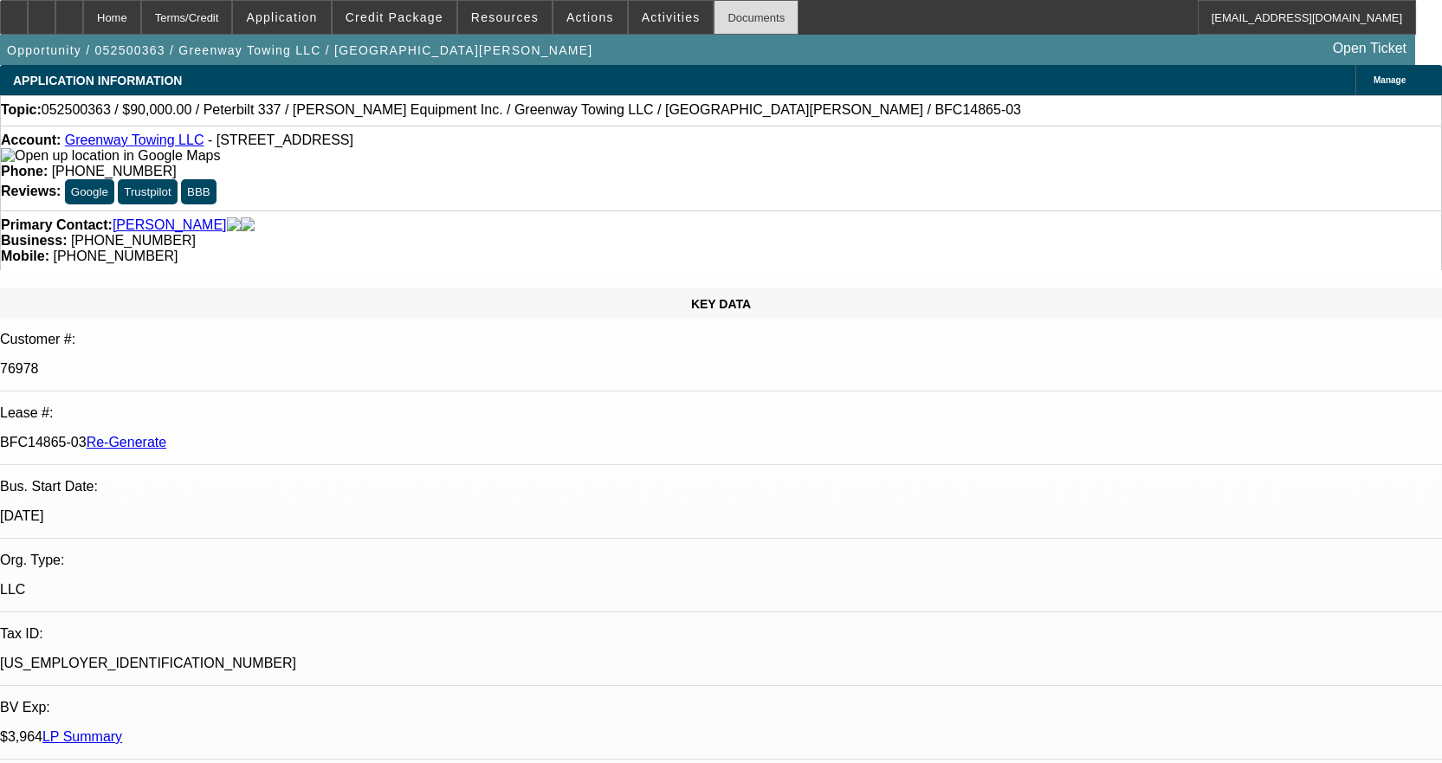
click at [725, 10] on div "Documents" at bounding box center [756, 17] width 85 height 35
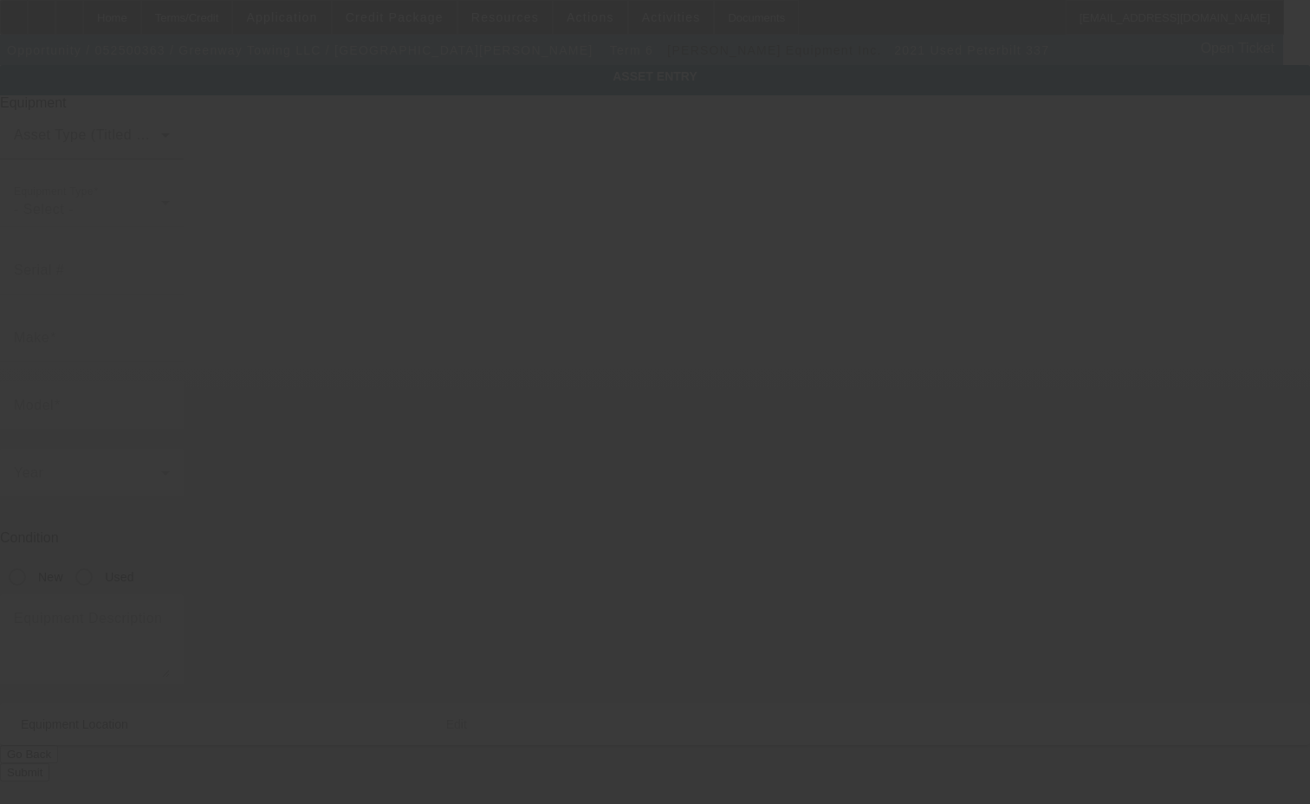
type input "2NP2HM6X0MM764915"
type input "Peterbilt"
type input "337"
radio input "true"
type textarea "with"
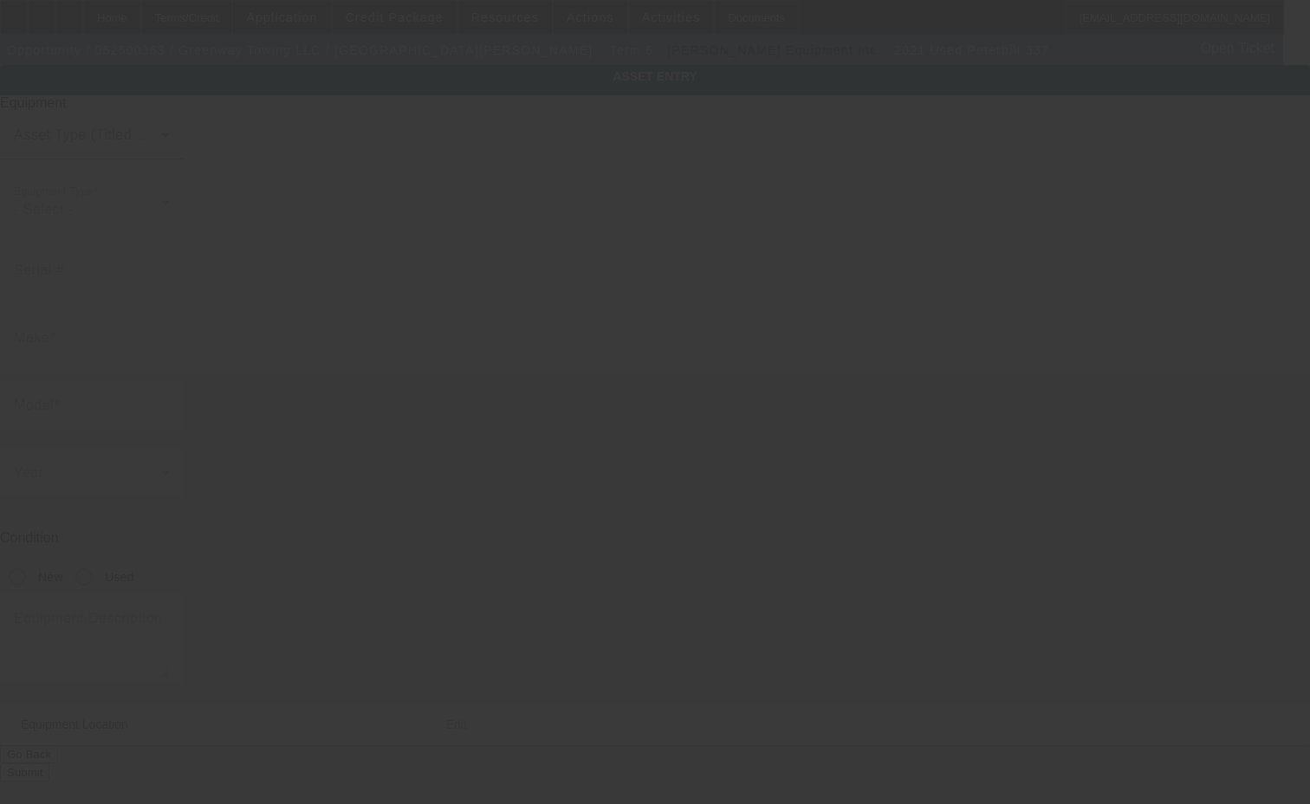
type input "15030 N 99th Ave"
type input "Sun City"
type input "85351"
type input "Maricopa"
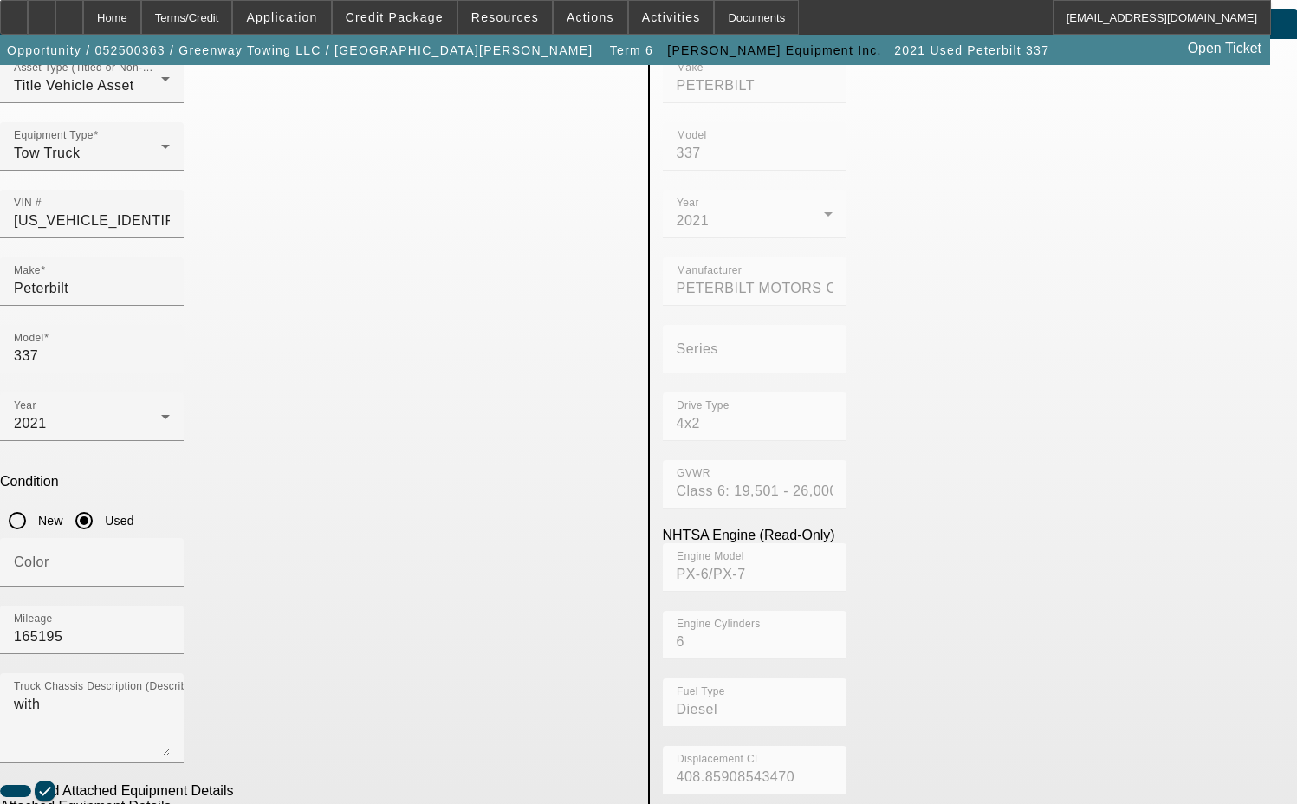
scroll to position [260, 0]
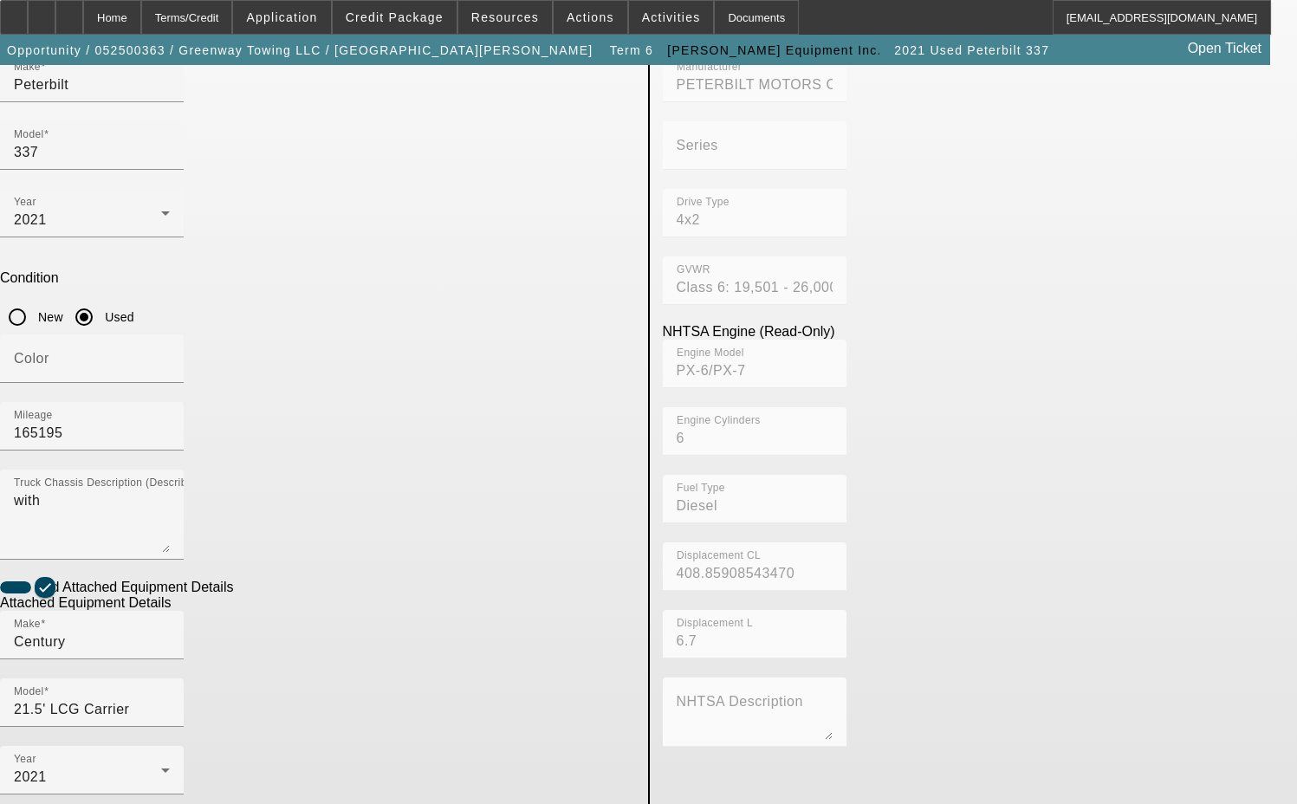
type input "2"
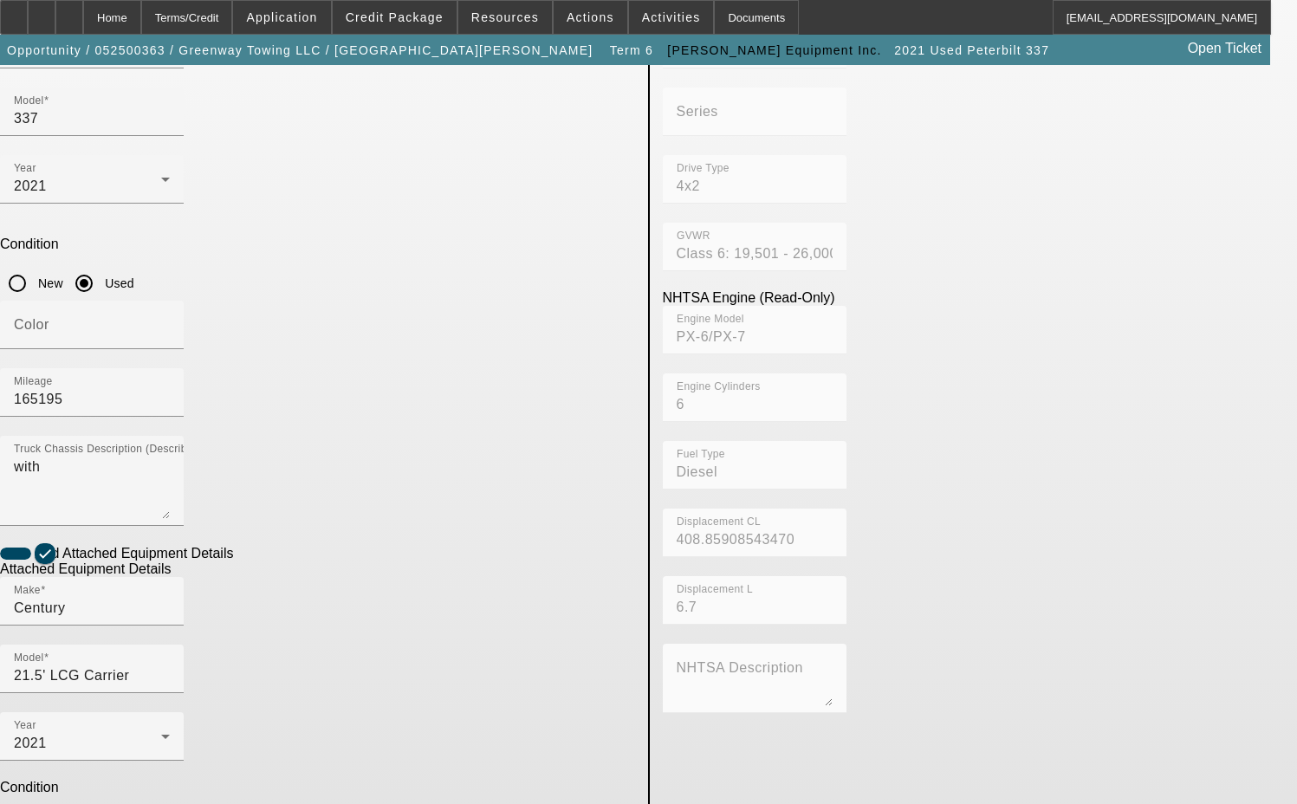
scroll to position [312, 0]
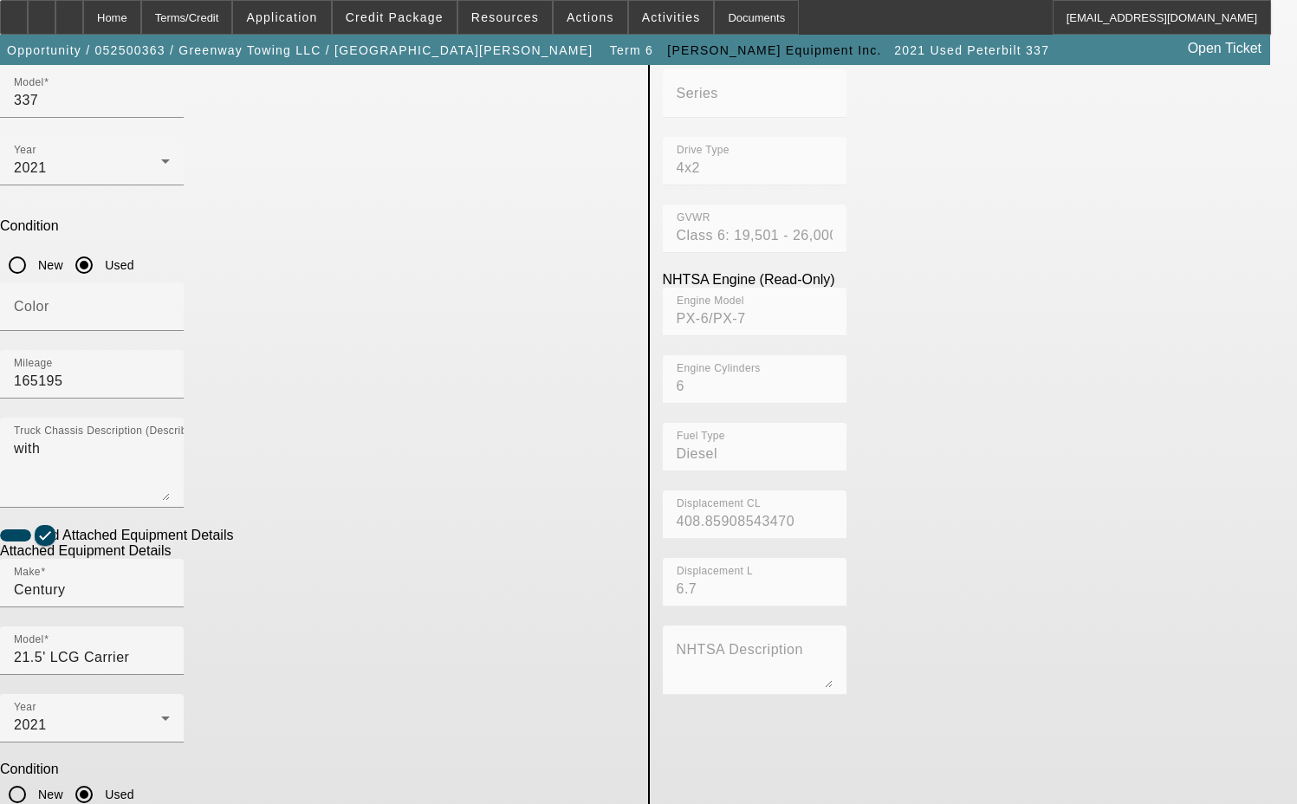
type input "215L12S10727HL20"
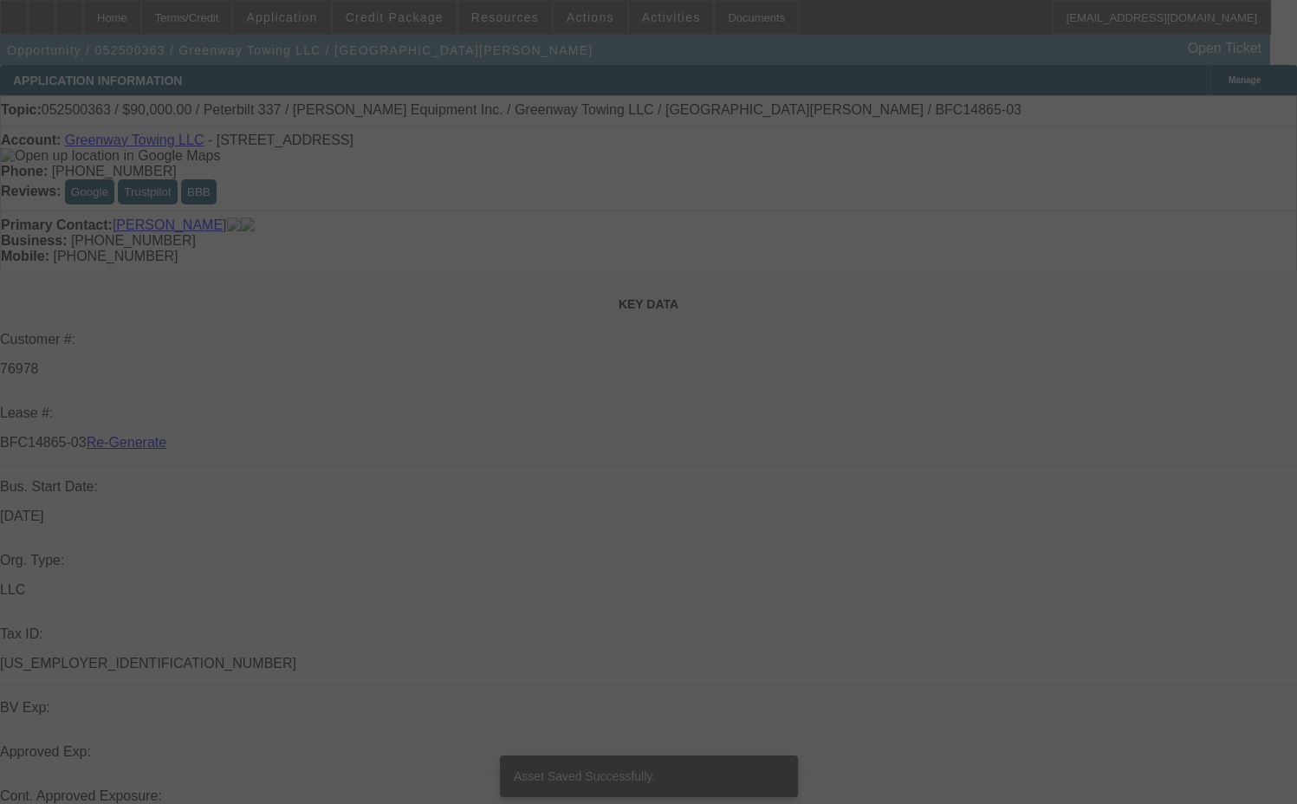
select select "4"
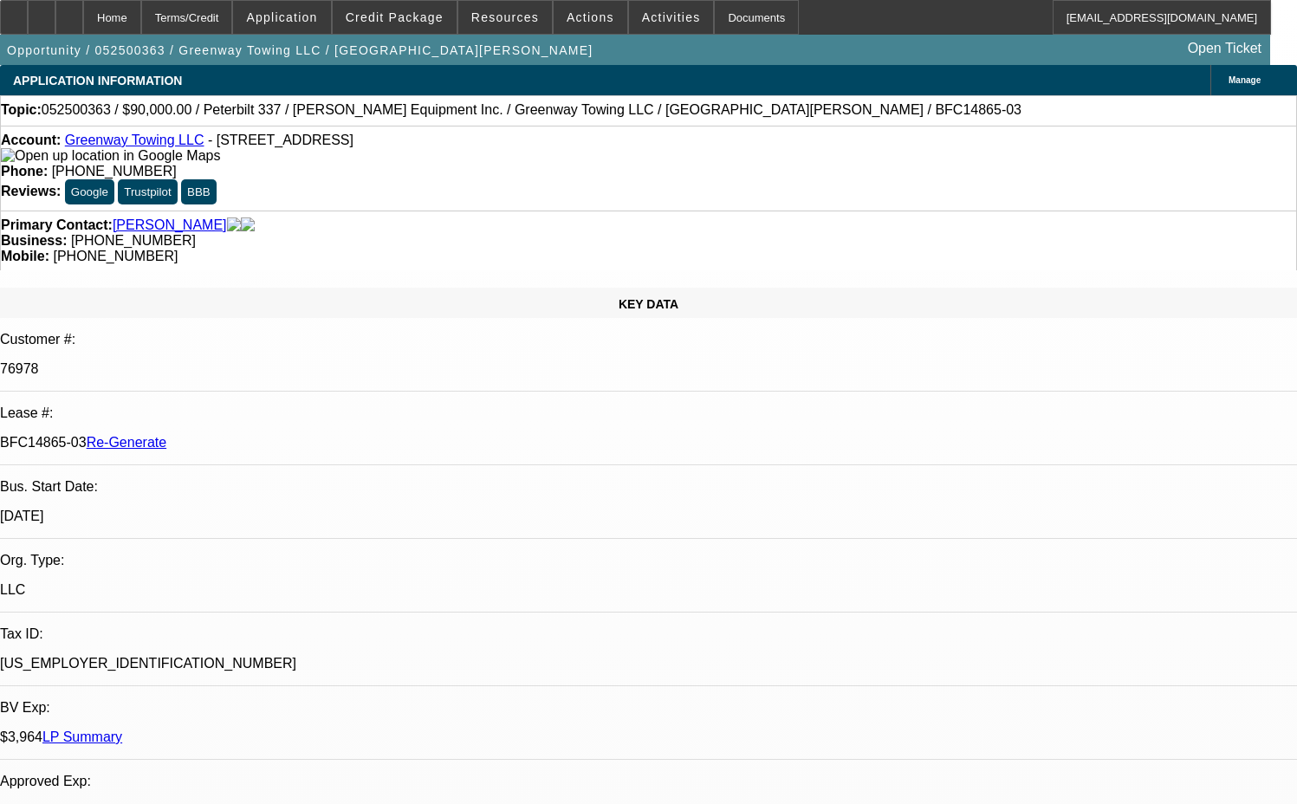
select select "0"
select select "0.1"
select select "4"
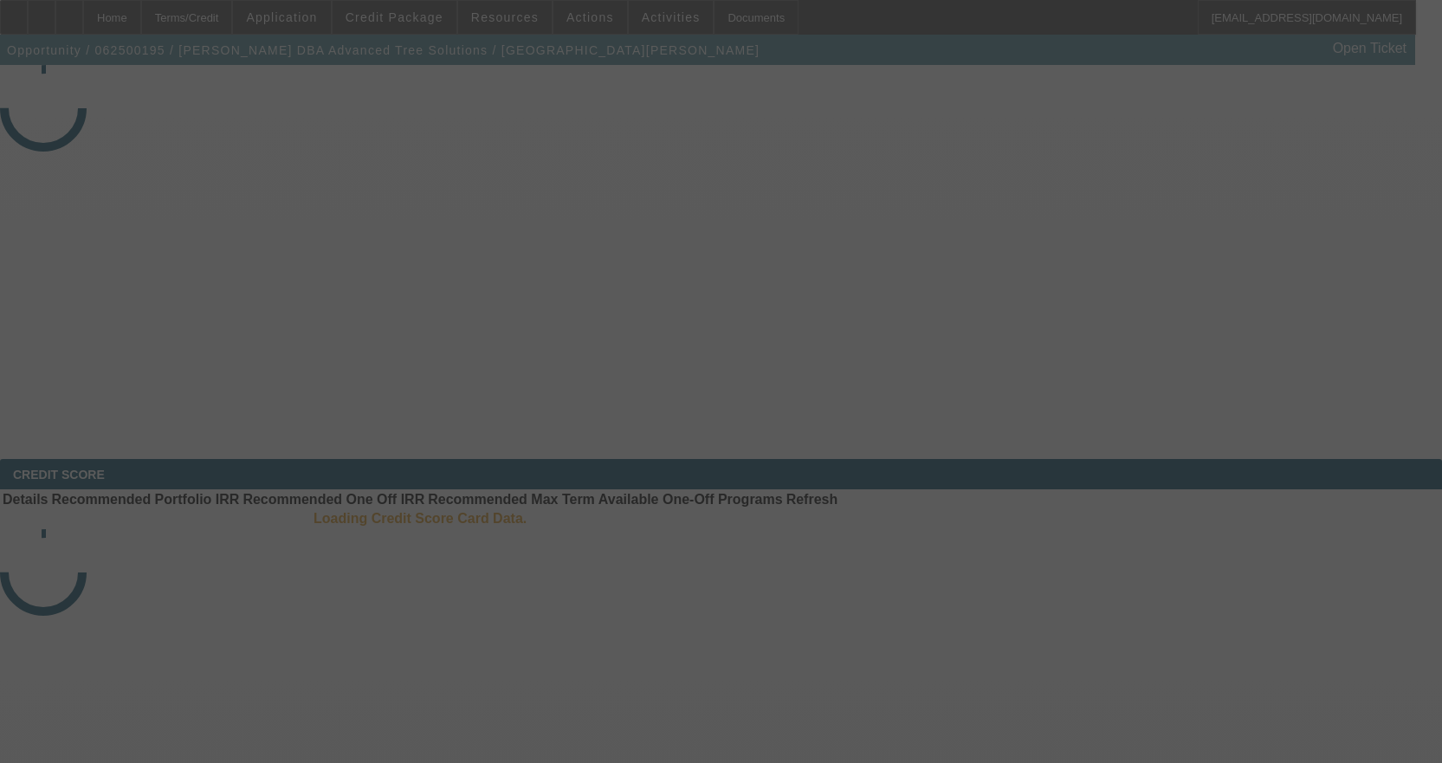
select select "3"
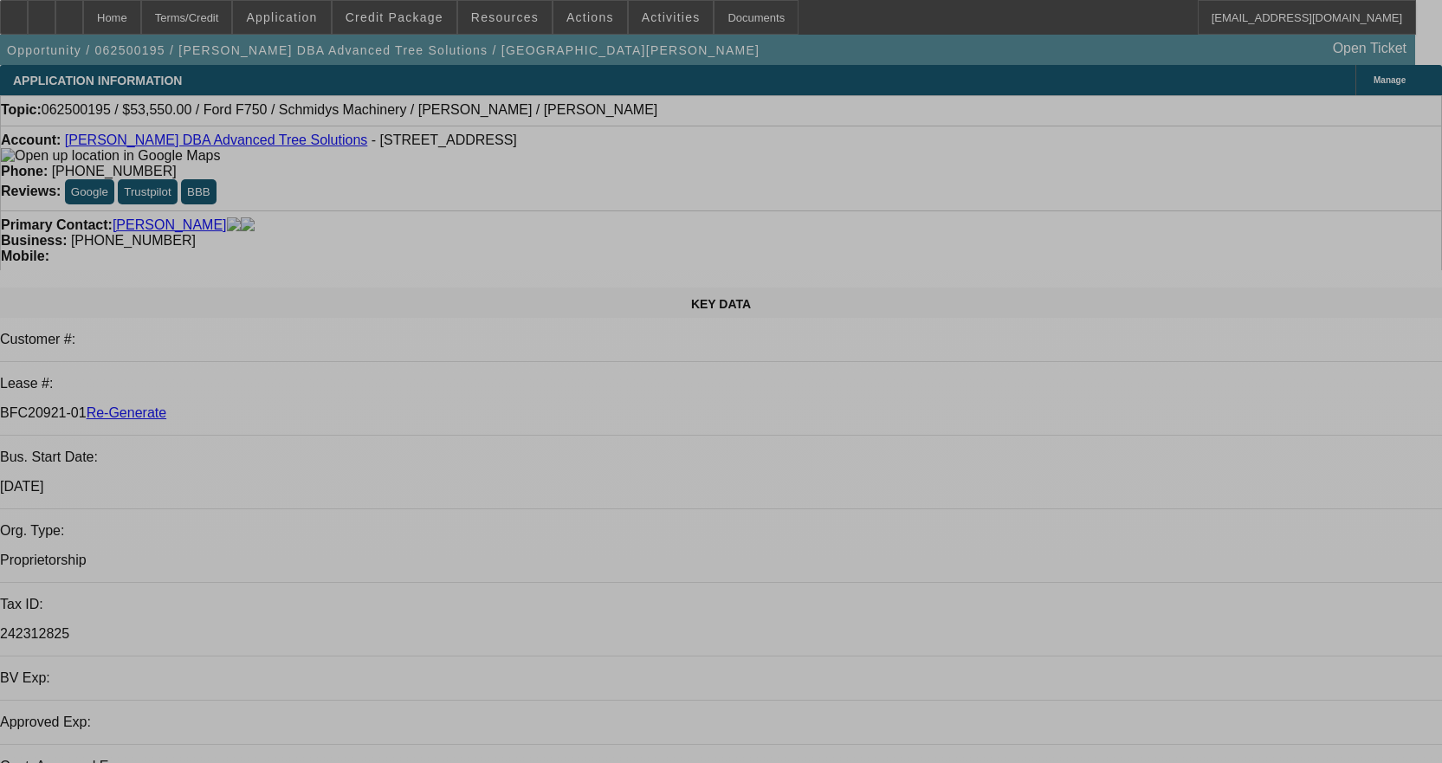
select select "0.1"
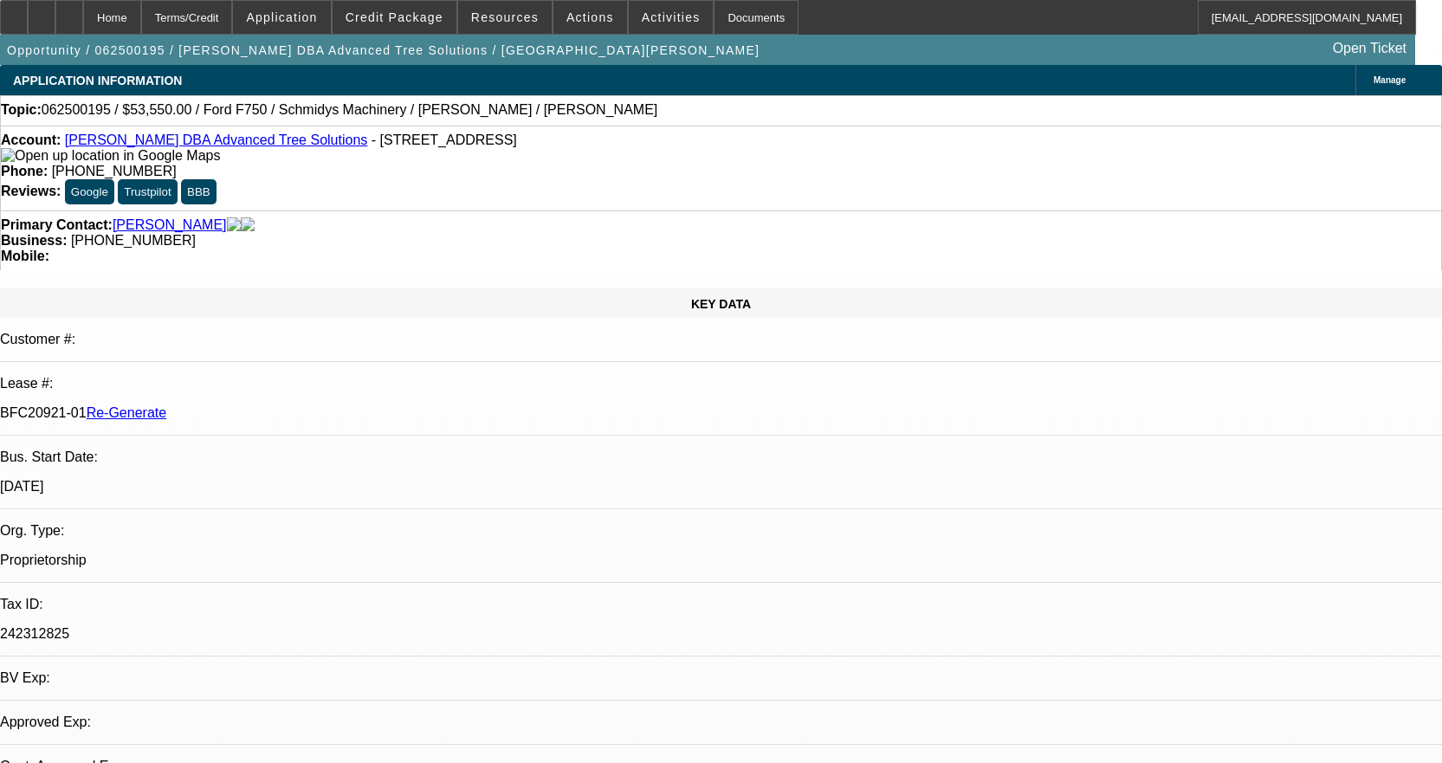
select select "0"
select select "3"
select select "0"
select select "6"
click at [28, 11] on div at bounding box center [14, 17] width 28 height 35
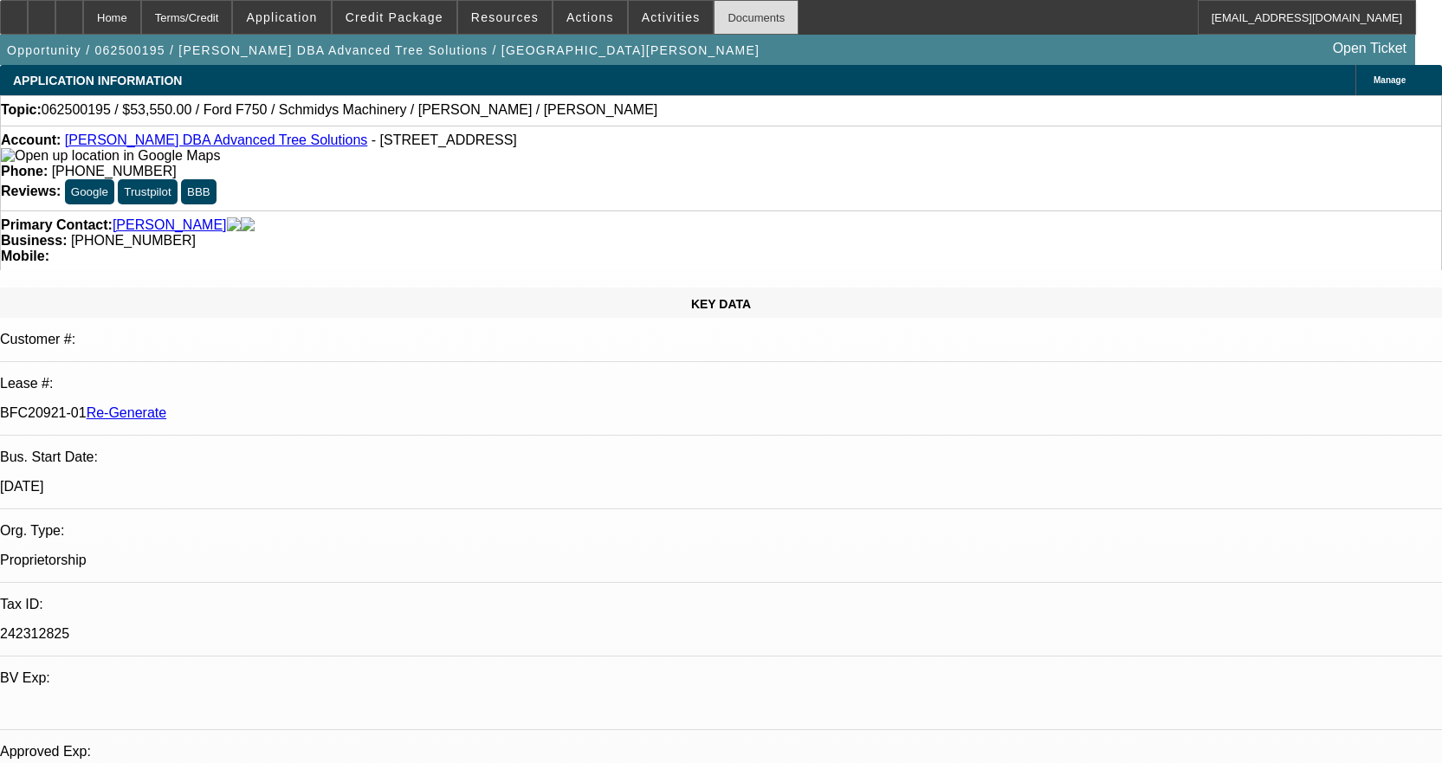
click at [738, 14] on div "Documents" at bounding box center [756, 17] width 85 height 35
click at [649, 11] on span "Activities" at bounding box center [671, 17] width 59 height 14
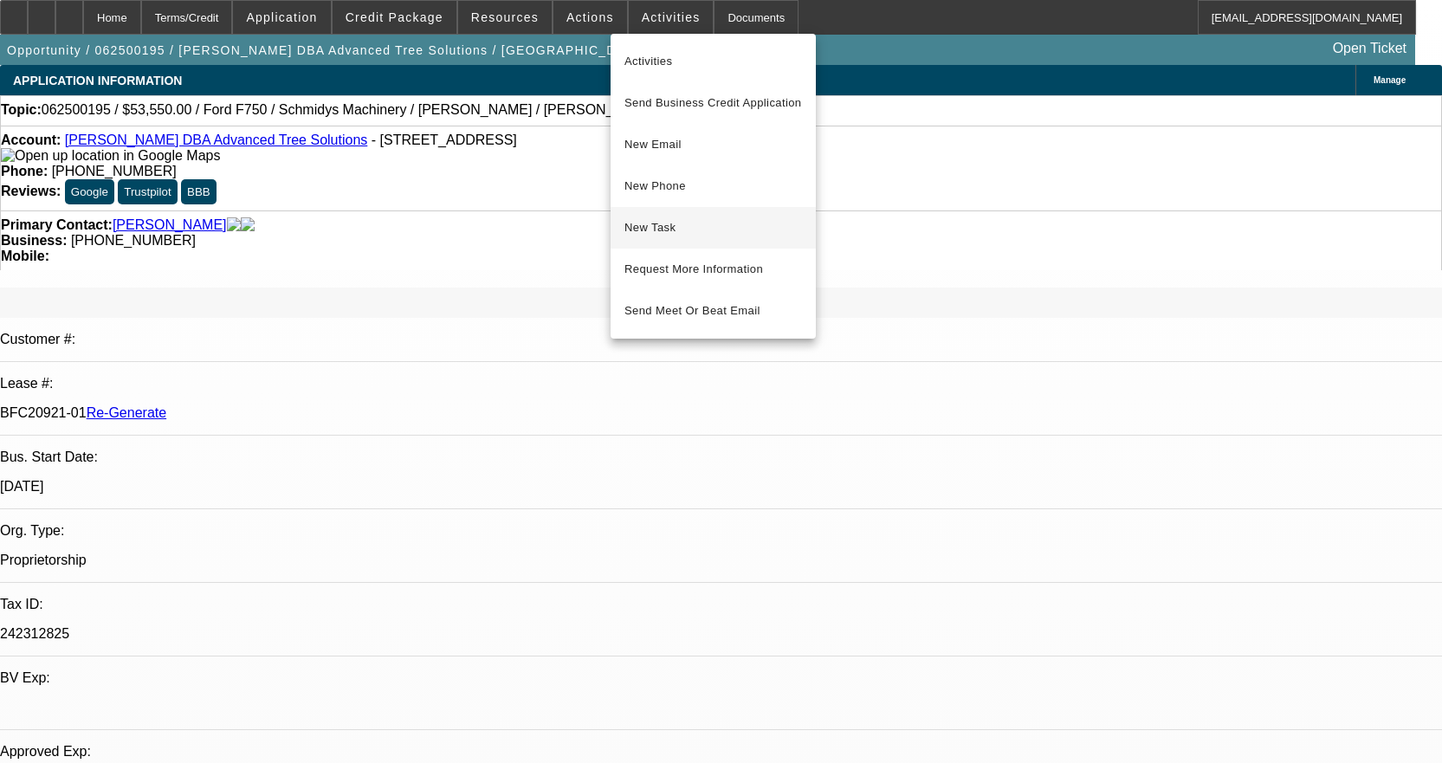
click at [666, 234] on span "New Task" at bounding box center [714, 227] width 178 height 21
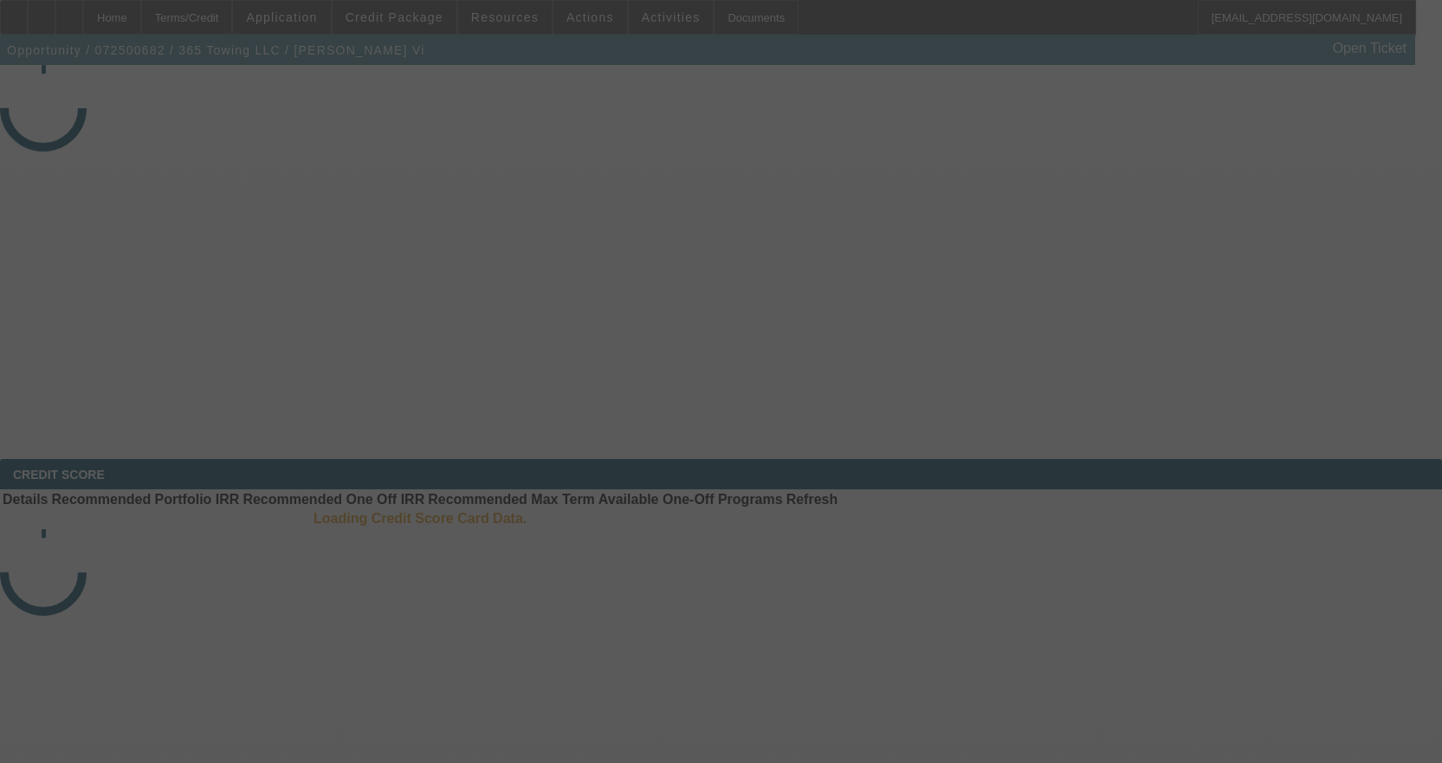
select select "3"
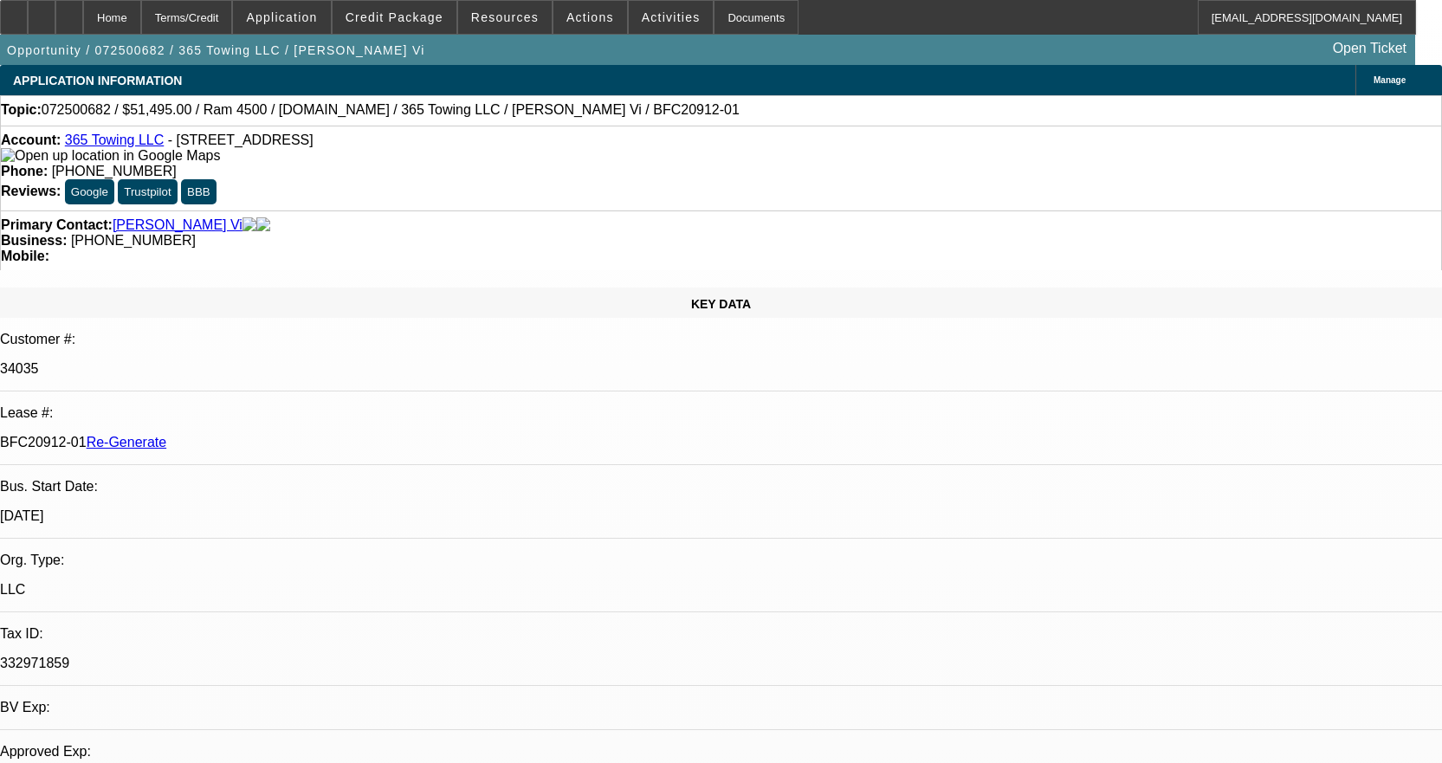
select select "0"
select select "2"
select select "0"
select select "6"
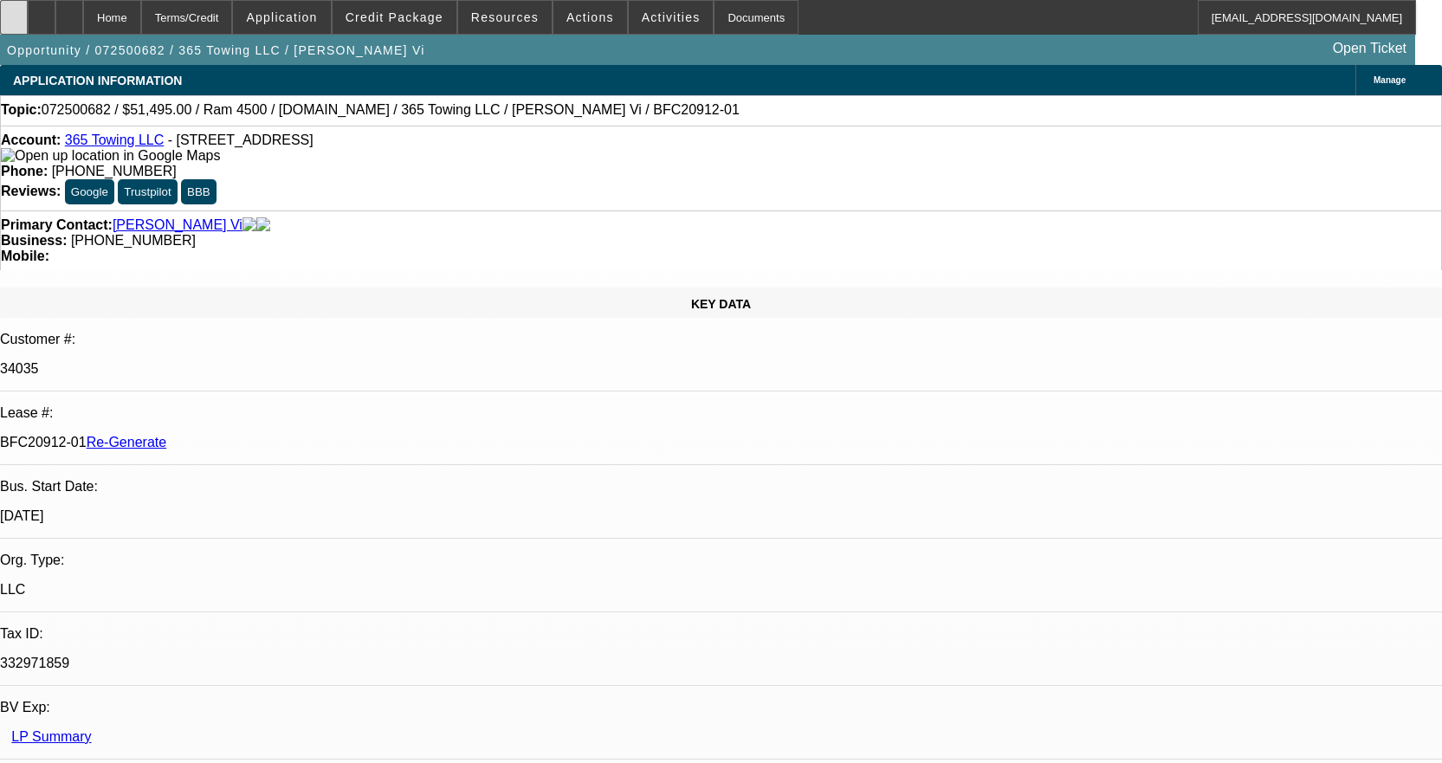
click at [14, 11] on icon at bounding box center [14, 11] width 0 height 0
